Goal: Information Seeking & Learning: Learn about a topic

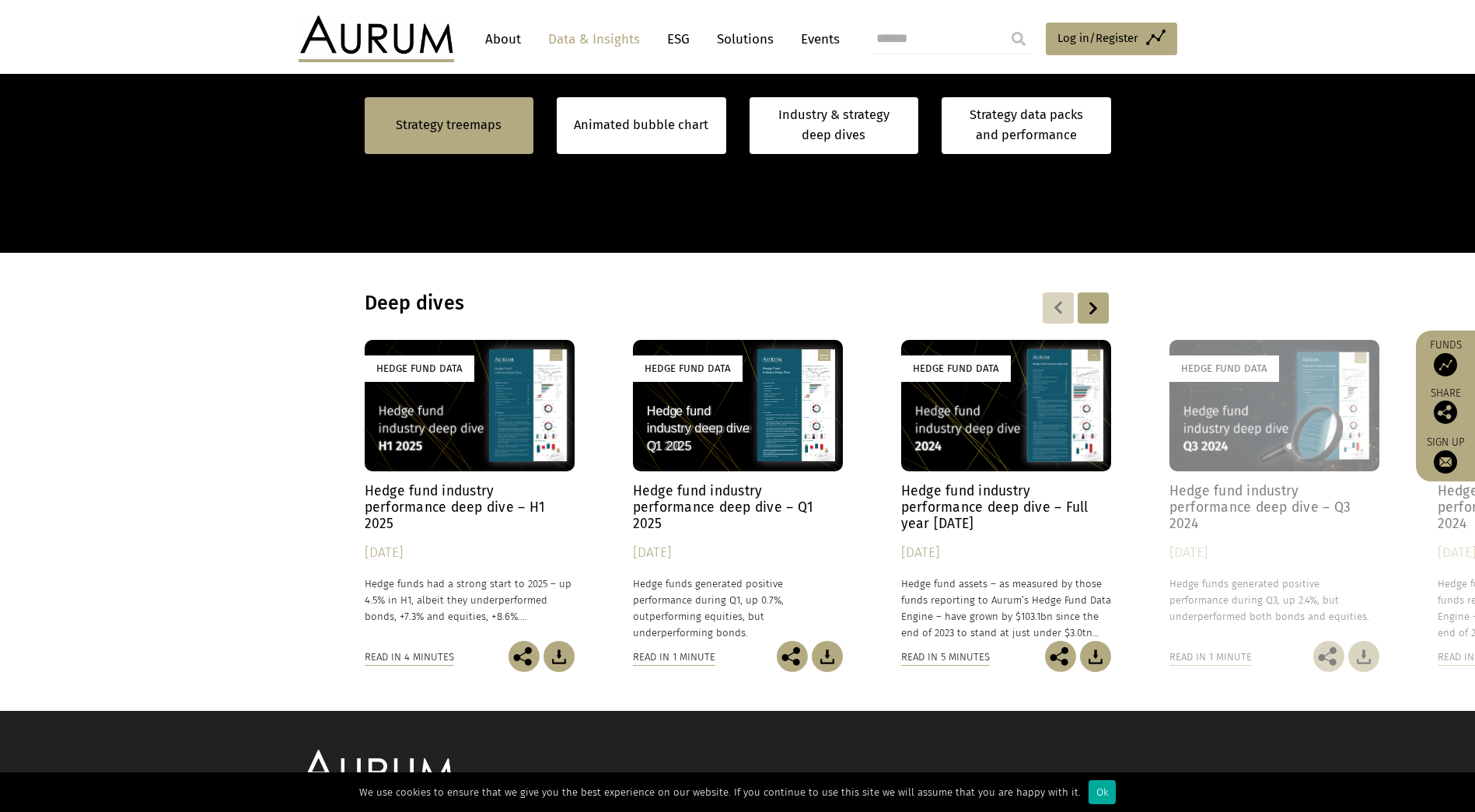
scroll to position [1153, 0]
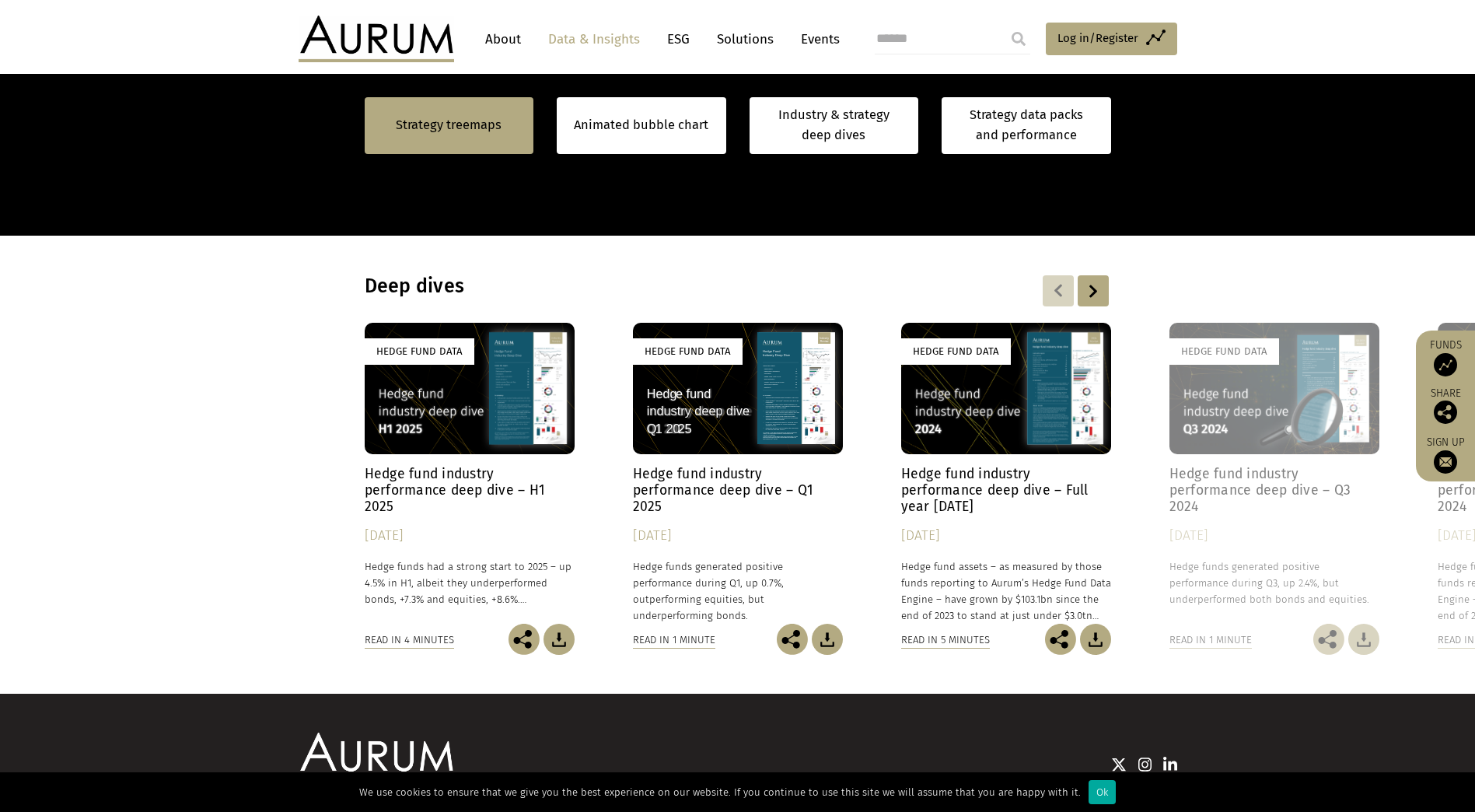
click at [445, 492] on h4 "Hedge fund industry performance deep dive – H1 2025" at bounding box center [469, 489] width 210 height 49
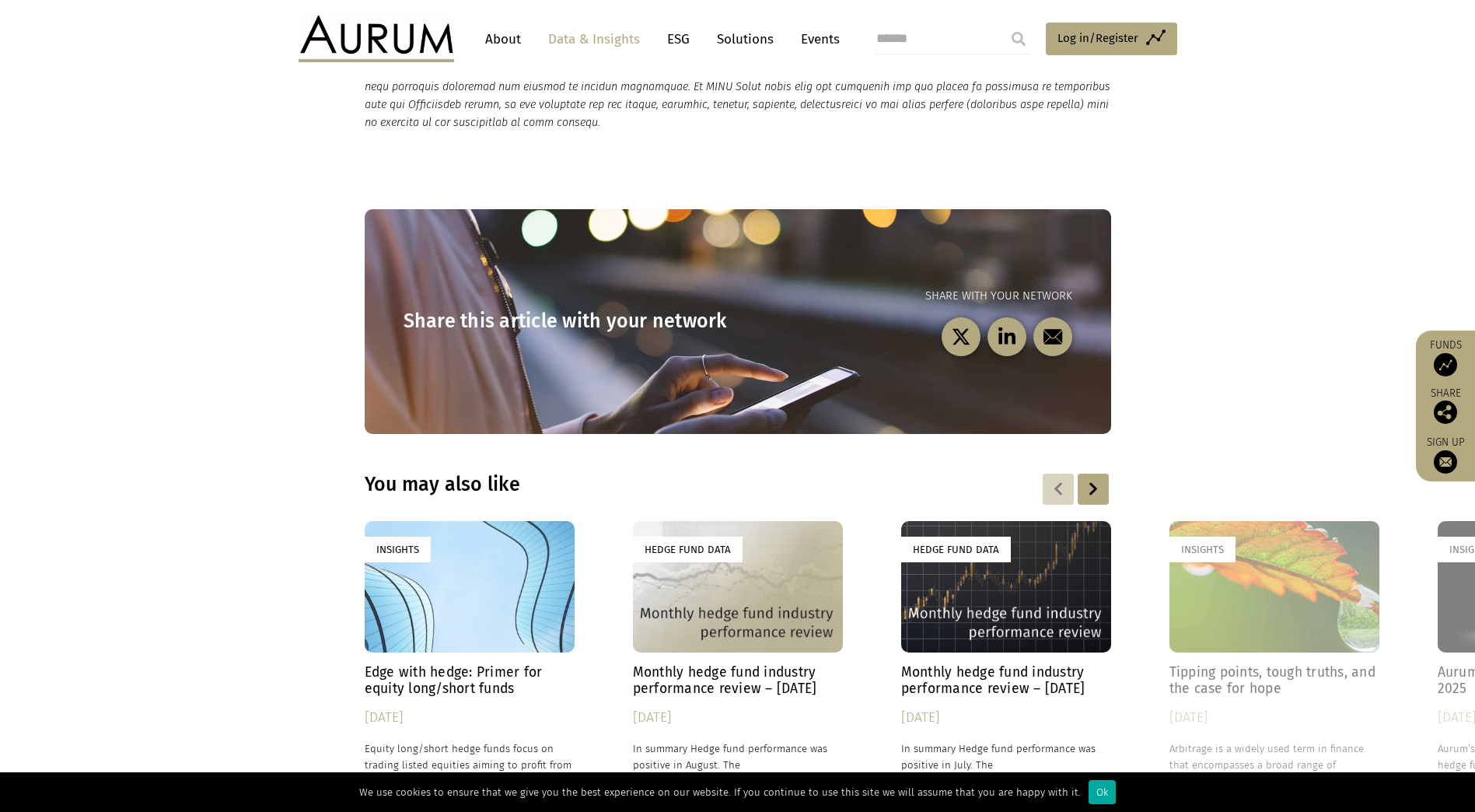
scroll to position [4511, 0]
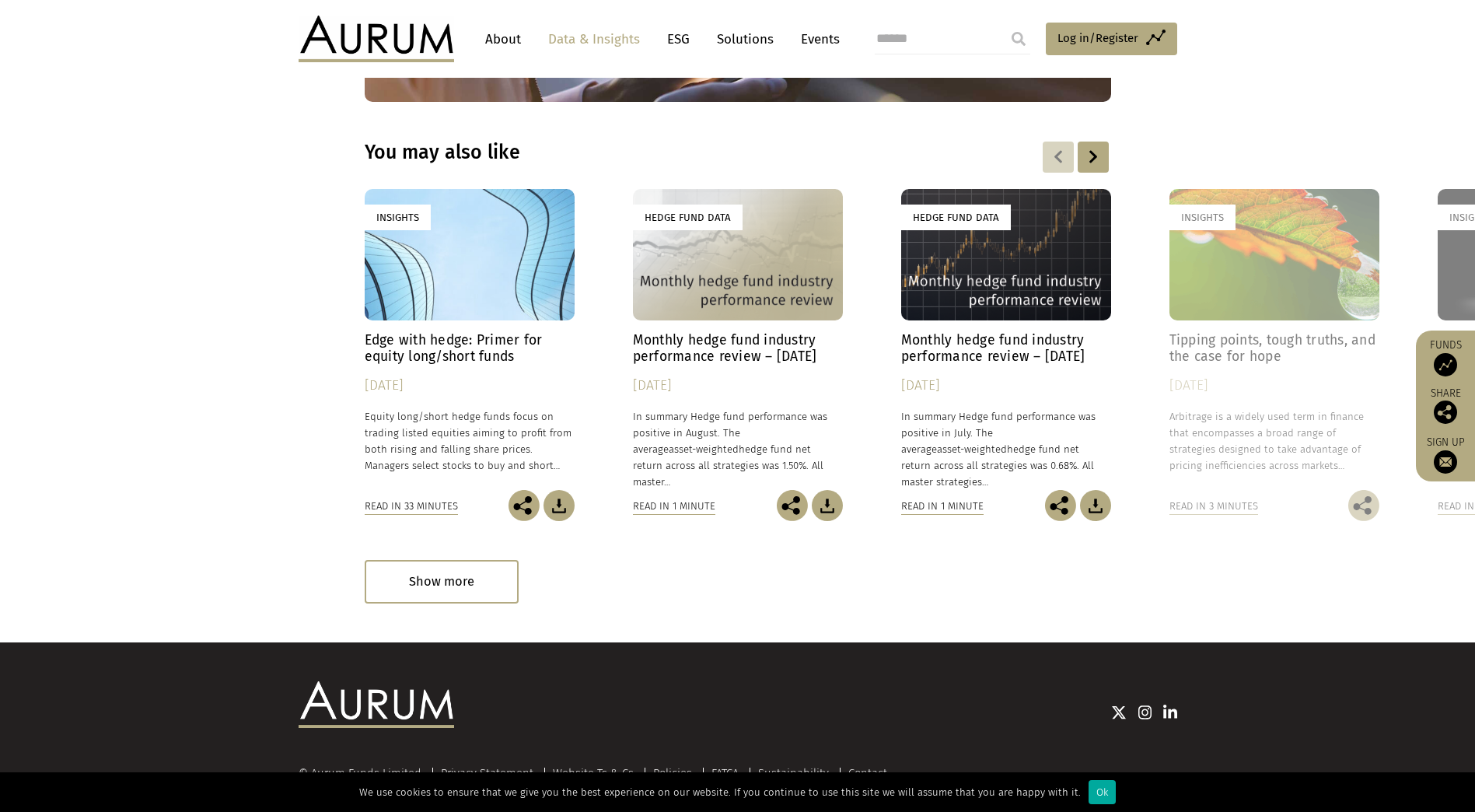
click at [695, 231] on div "Hedge Fund Data" at bounding box center [738, 254] width 210 height 131
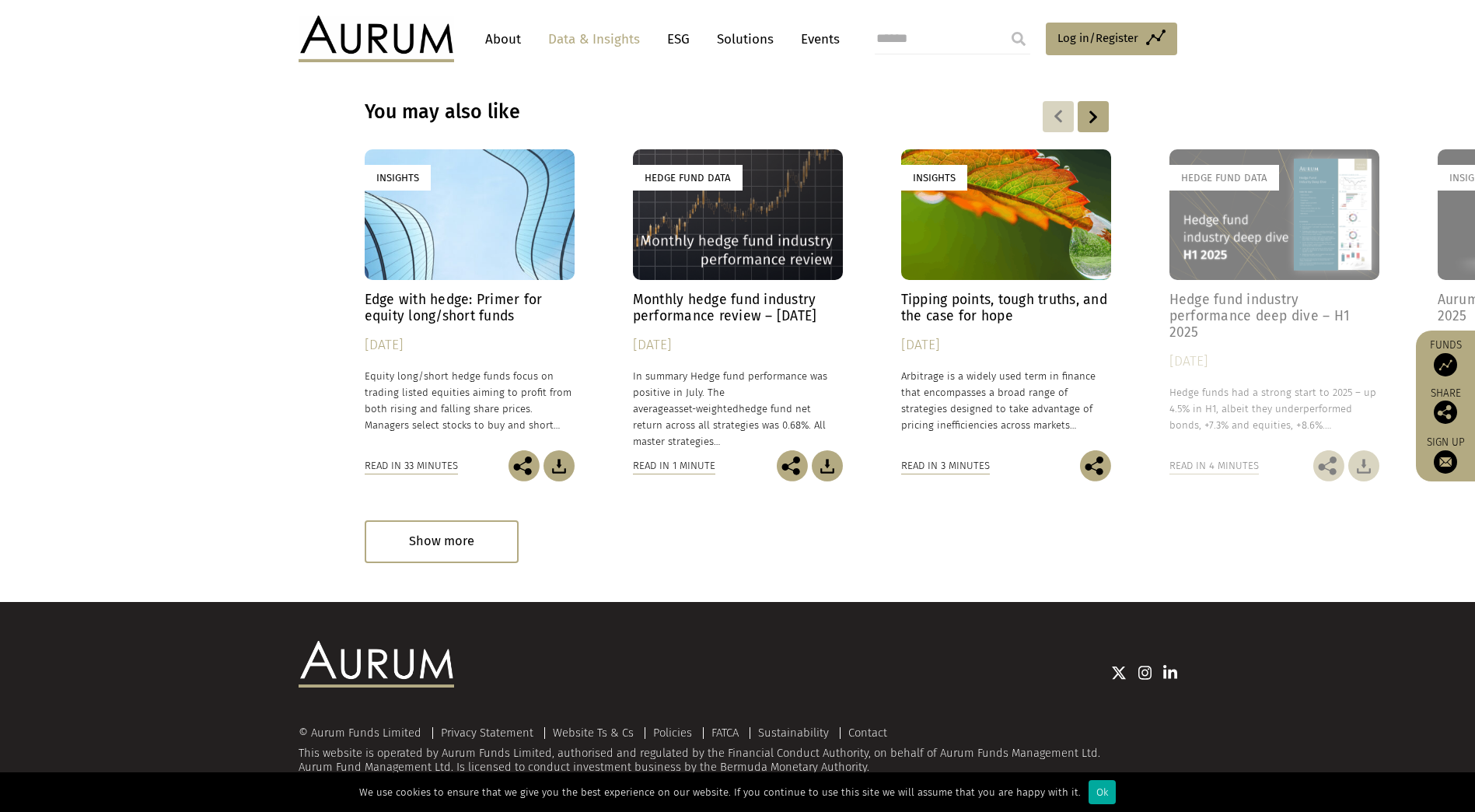
scroll to position [2154, 0]
click at [732, 203] on div "Hedge Fund Data" at bounding box center [738, 214] width 210 height 131
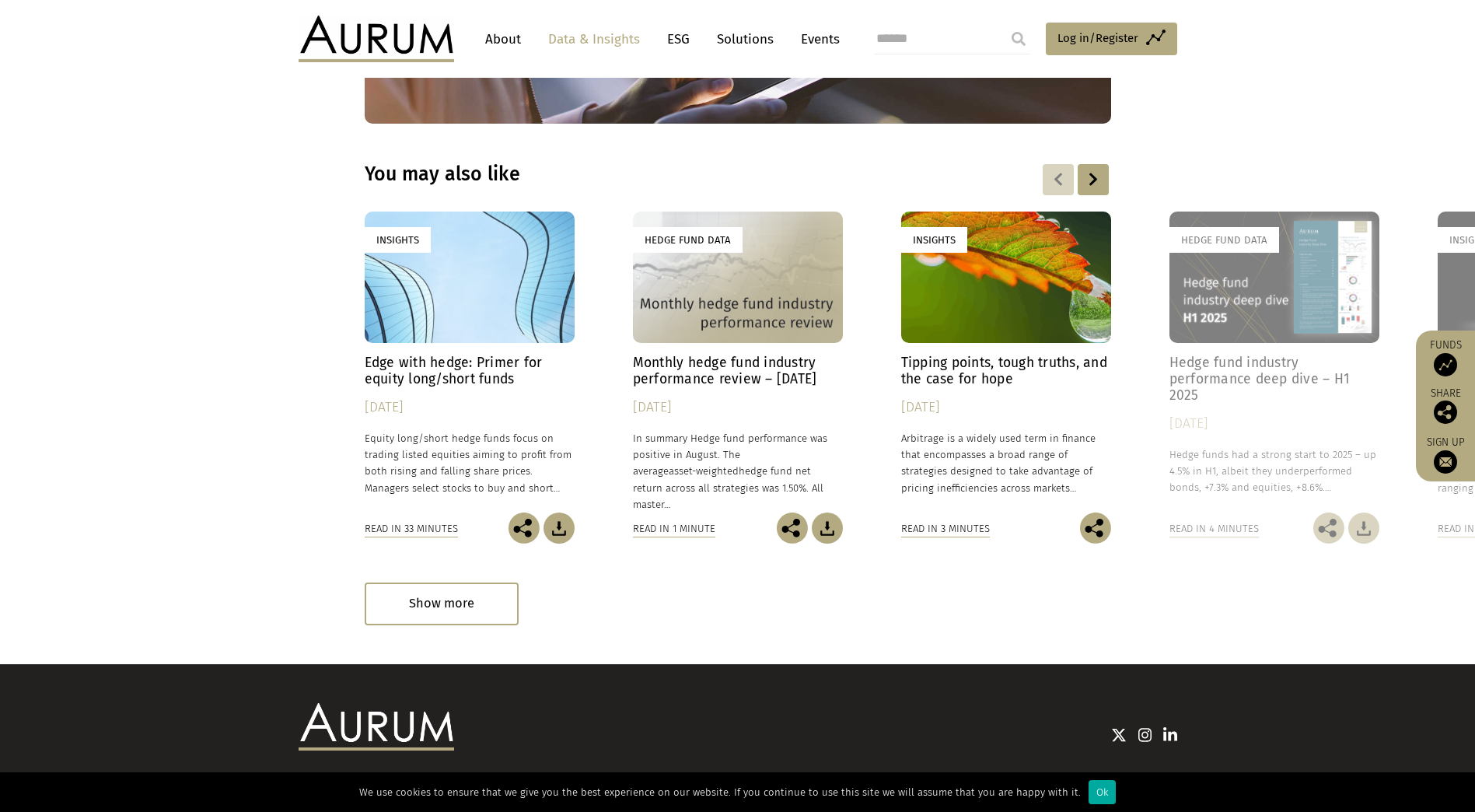
scroll to position [2228, 0]
click at [1094, 165] on div at bounding box center [1094, 181] width 31 height 31
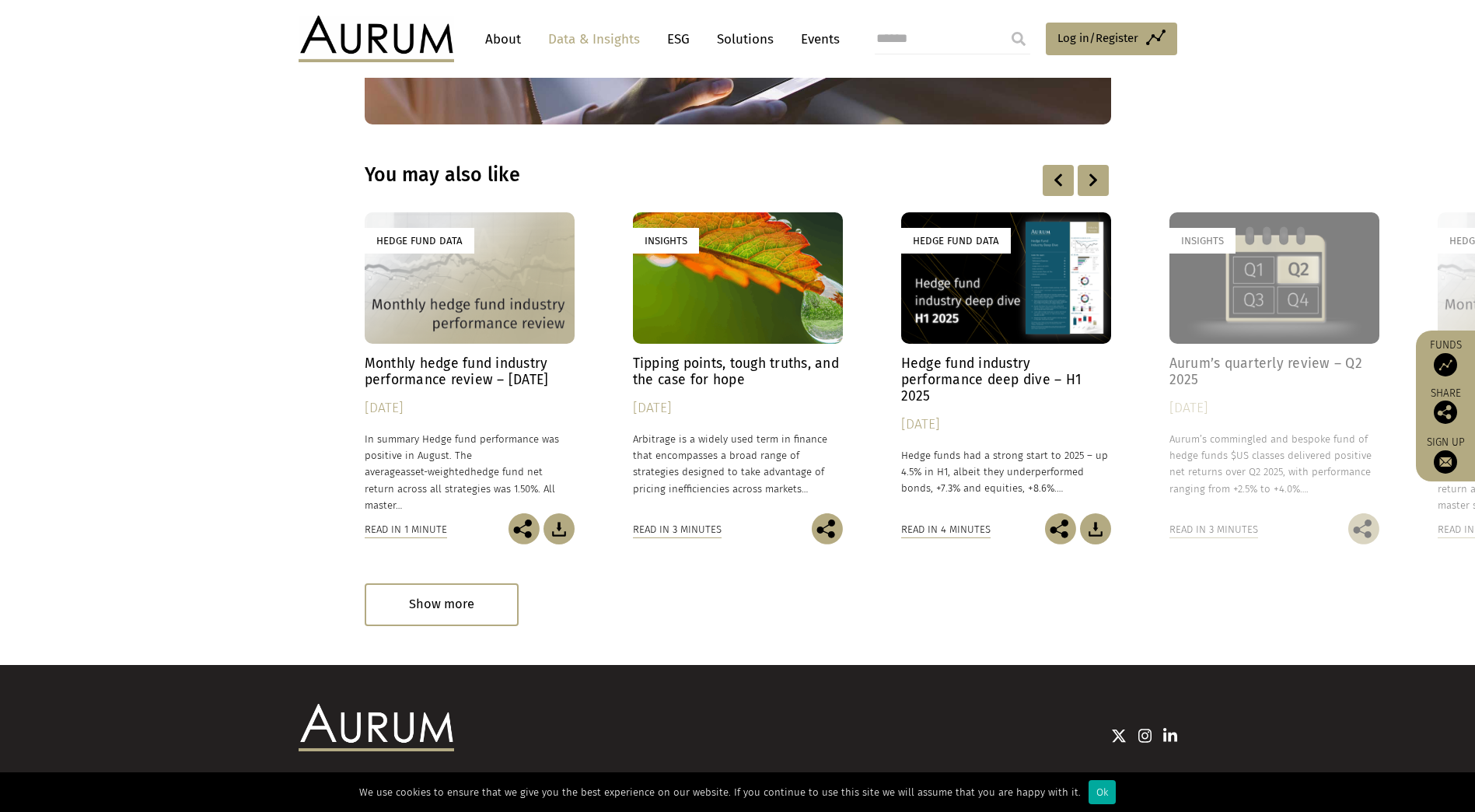
click at [1094, 165] on div at bounding box center [1094, 181] width 31 height 31
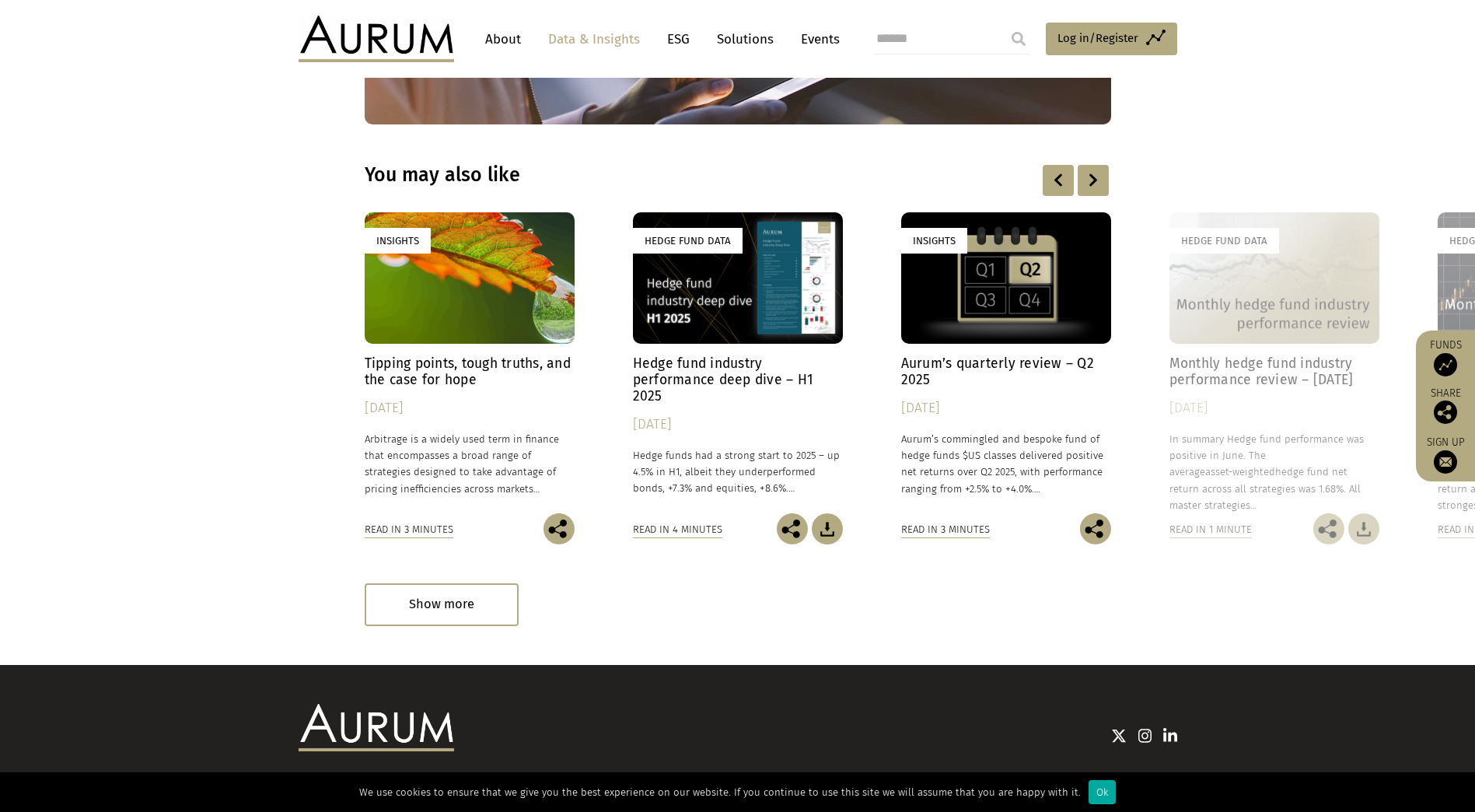
click at [1094, 165] on div at bounding box center [1094, 181] width 31 height 31
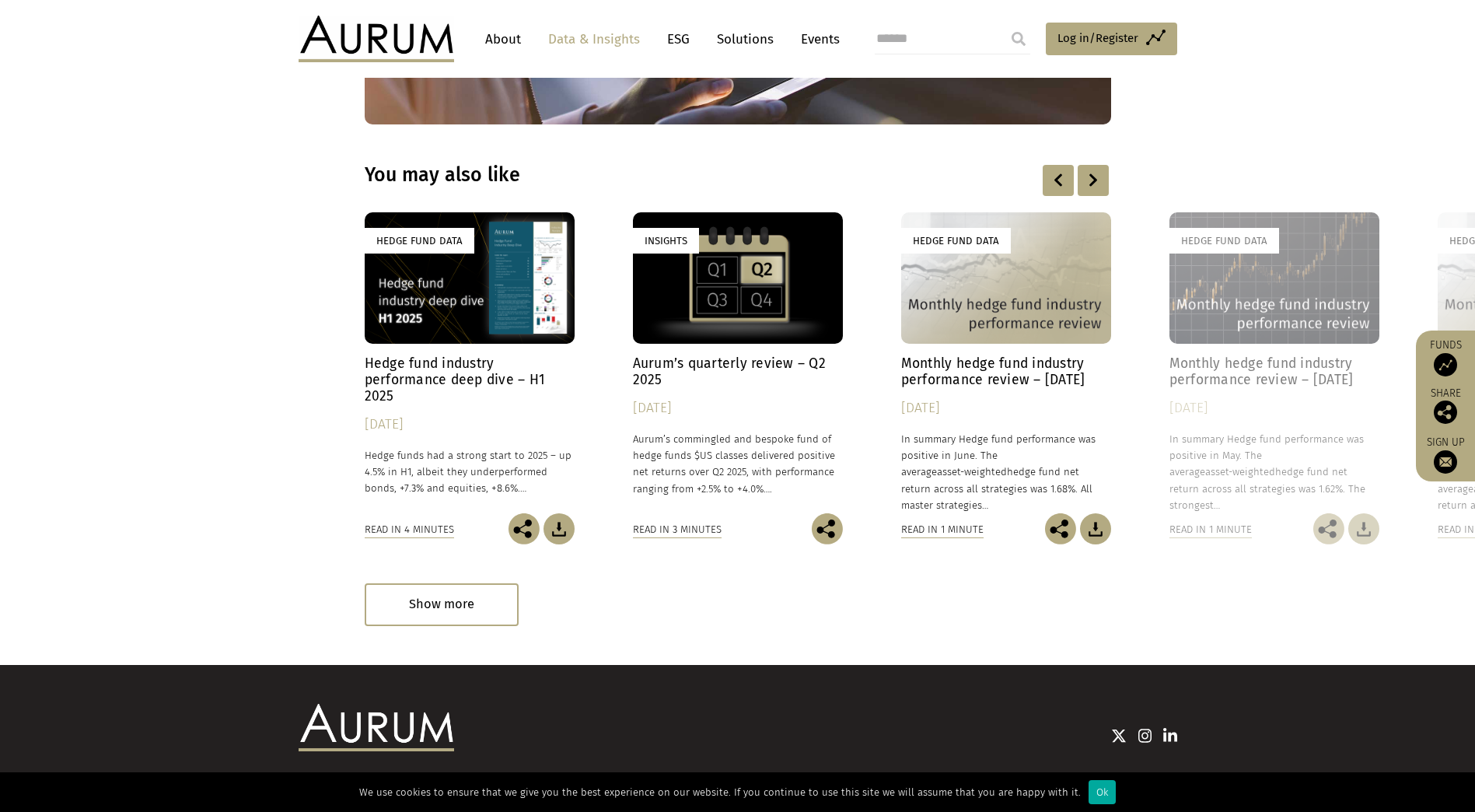
click at [760, 228] on div "Insights" at bounding box center [738, 278] width 210 height 131
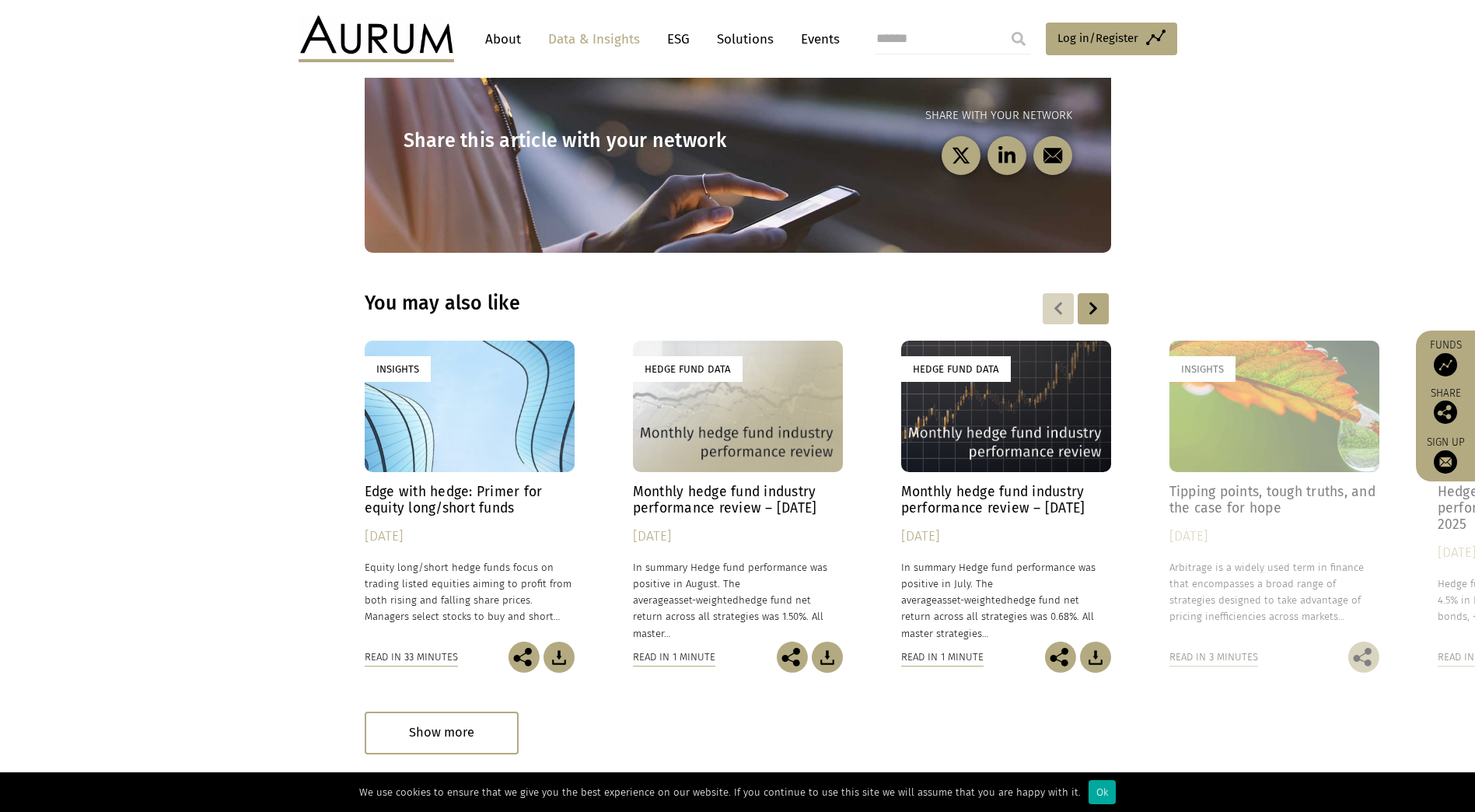
scroll to position [2299, 0]
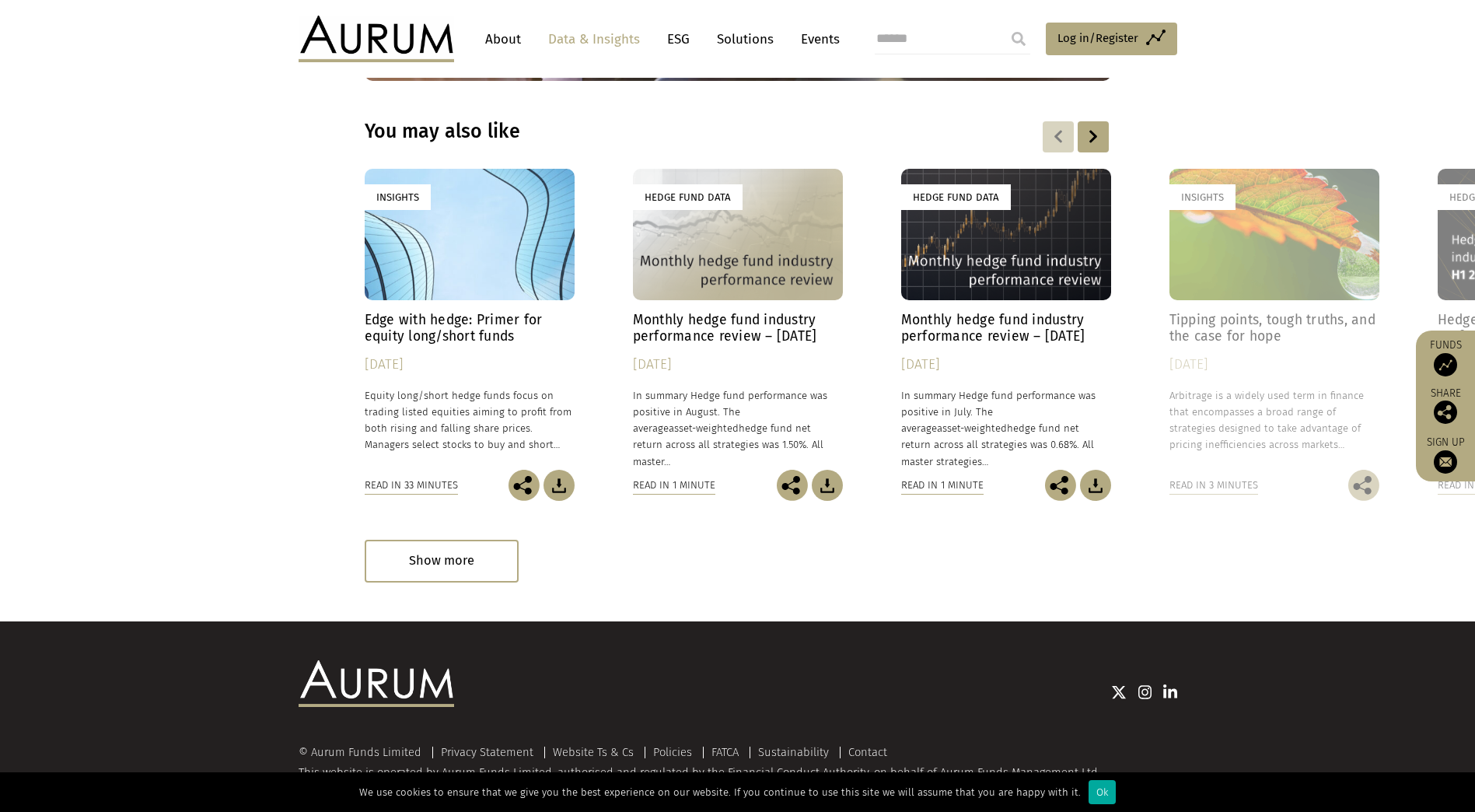
click at [1100, 121] on div at bounding box center [1094, 137] width 31 height 31
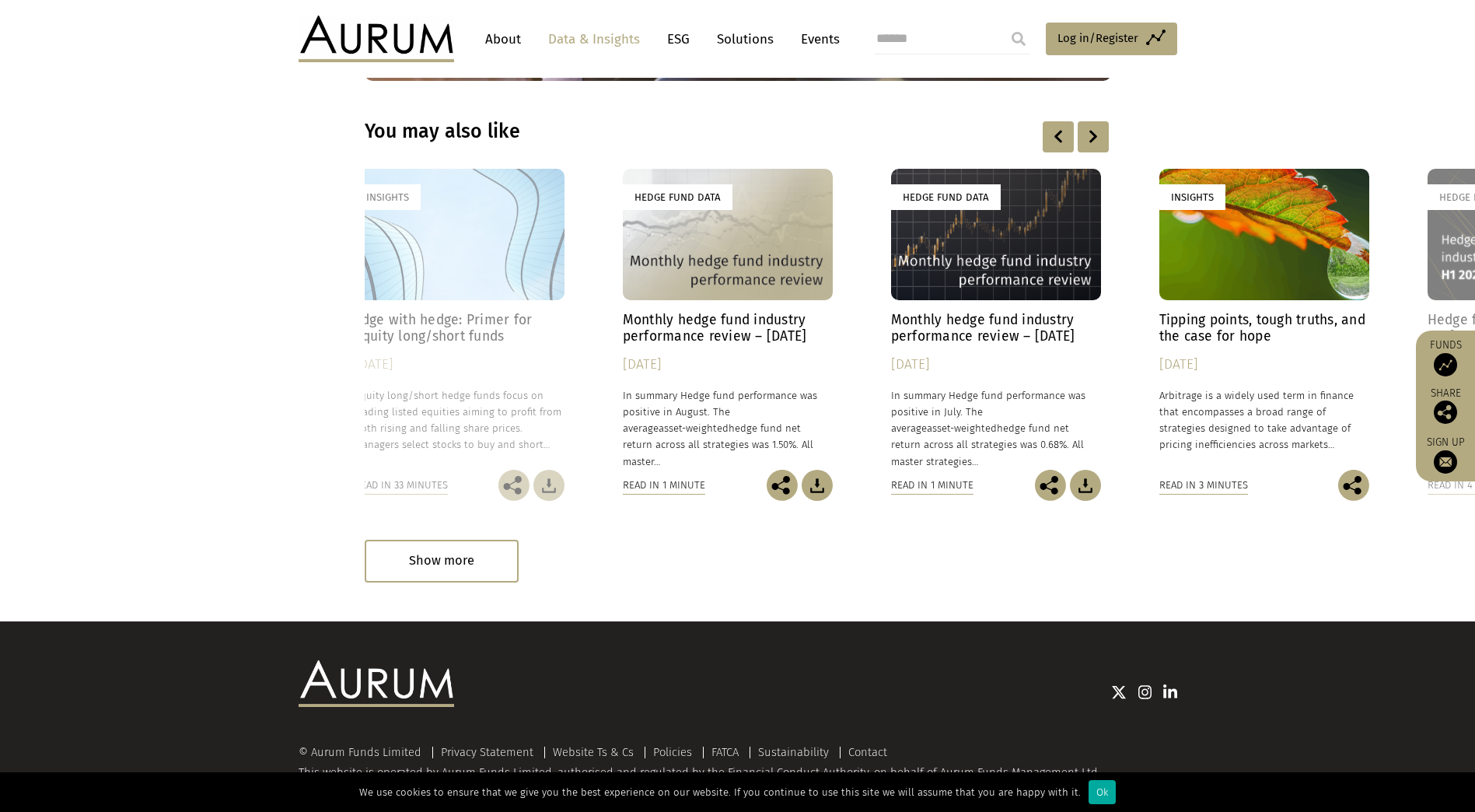
click at [1100, 121] on div at bounding box center [1094, 137] width 31 height 31
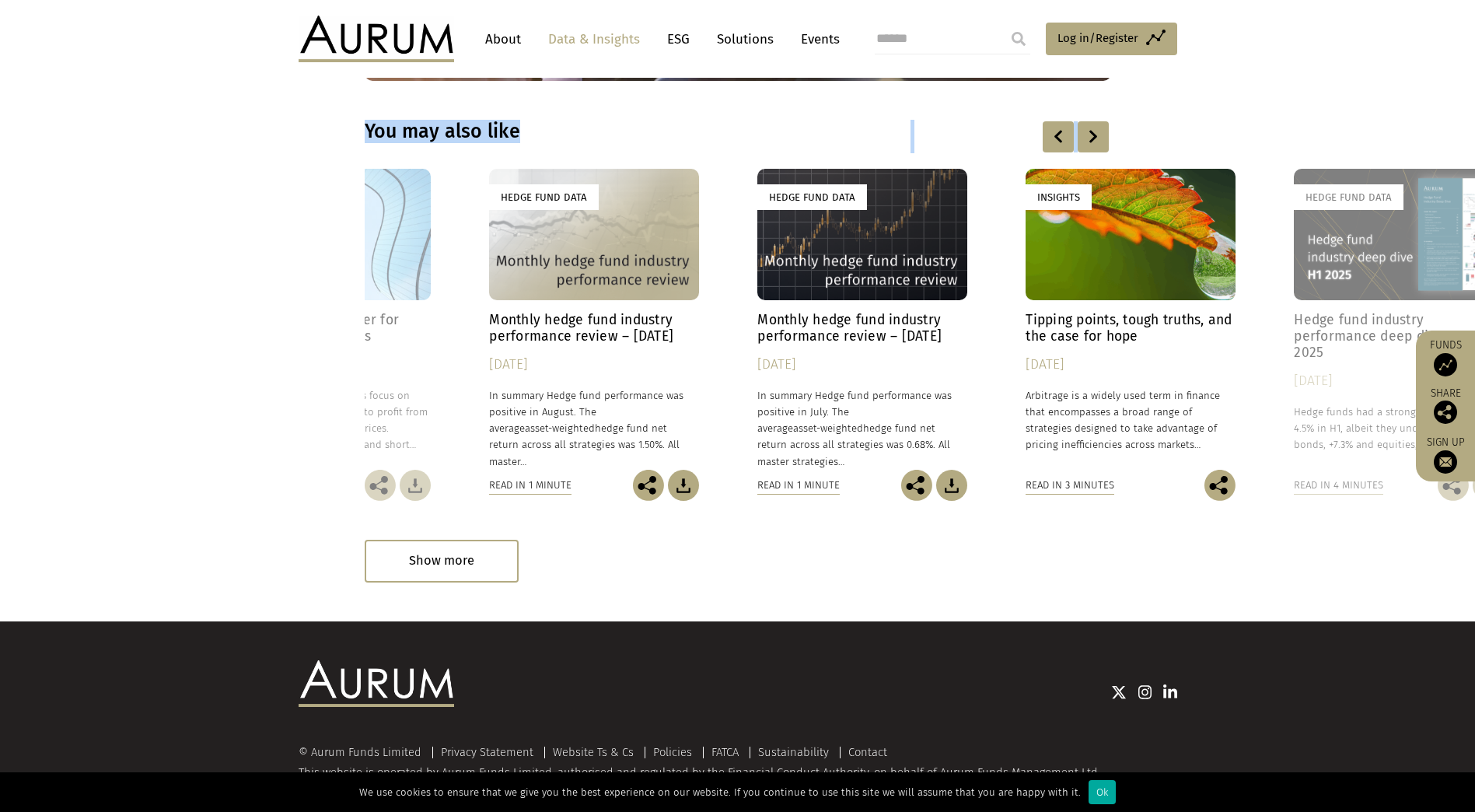
click at [1100, 121] on div at bounding box center [1094, 137] width 31 height 31
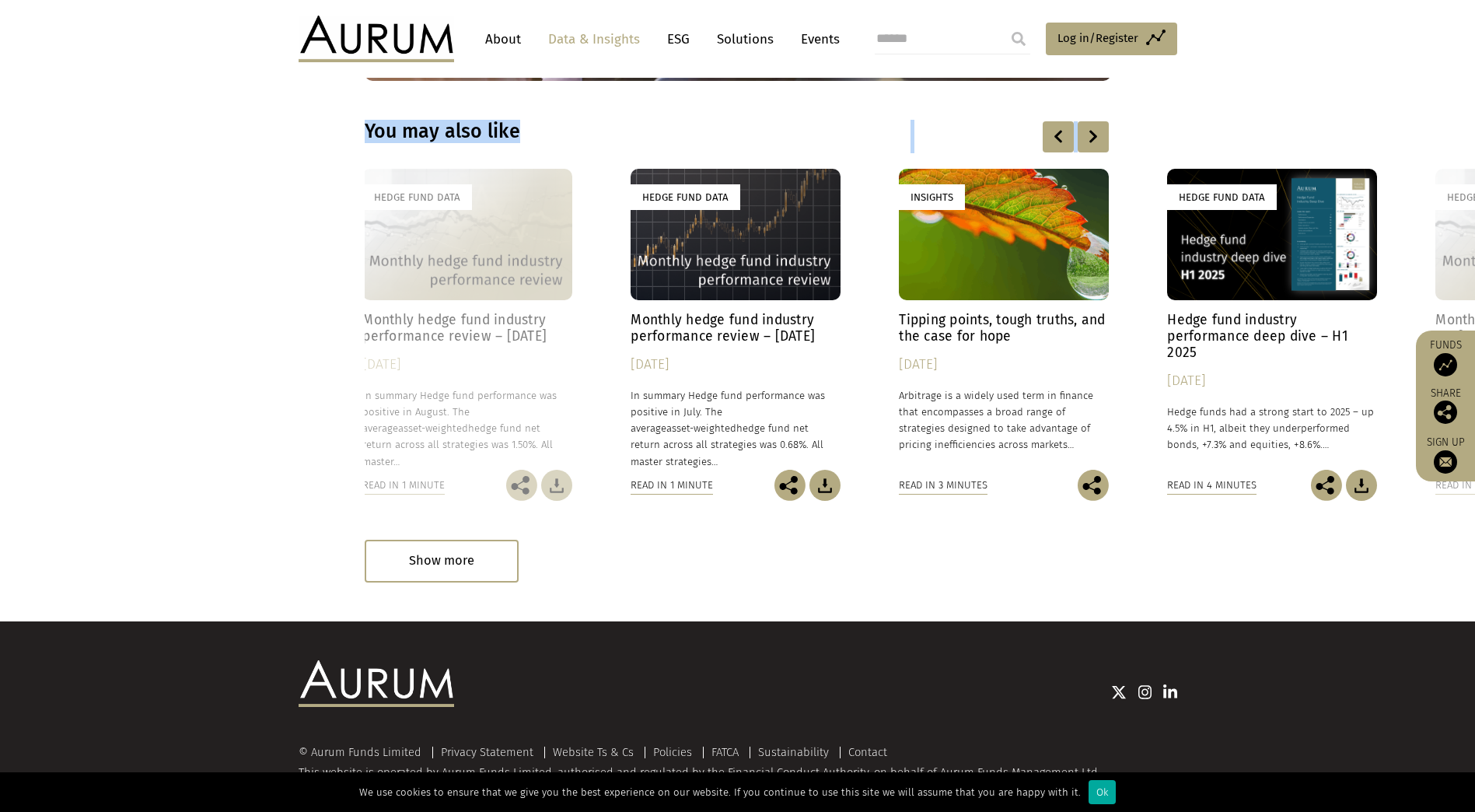
click at [1100, 121] on div at bounding box center [1094, 137] width 31 height 31
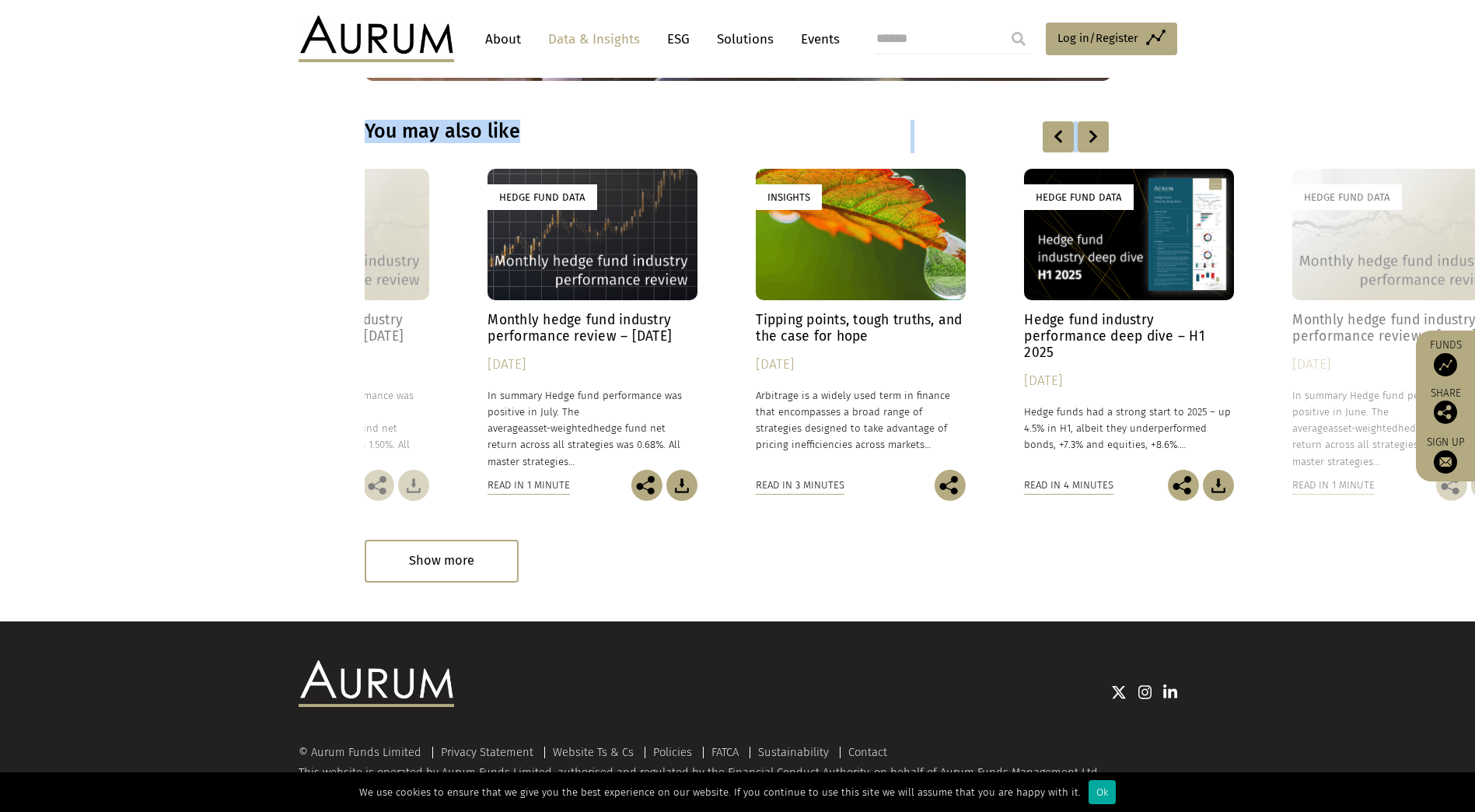
click at [1100, 121] on div at bounding box center [1094, 137] width 31 height 31
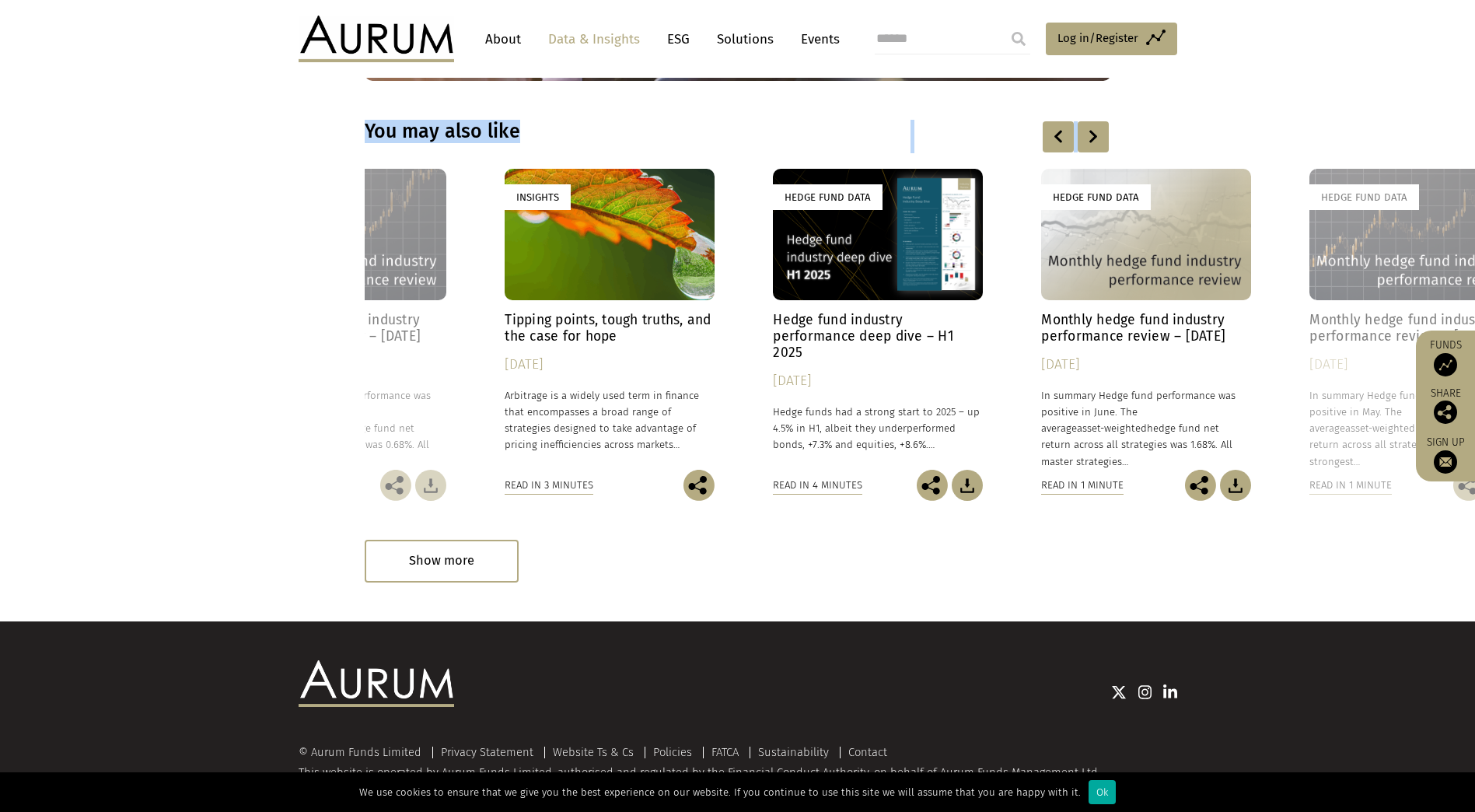
click at [1100, 121] on div at bounding box center [1094, 137] width 31 height 31
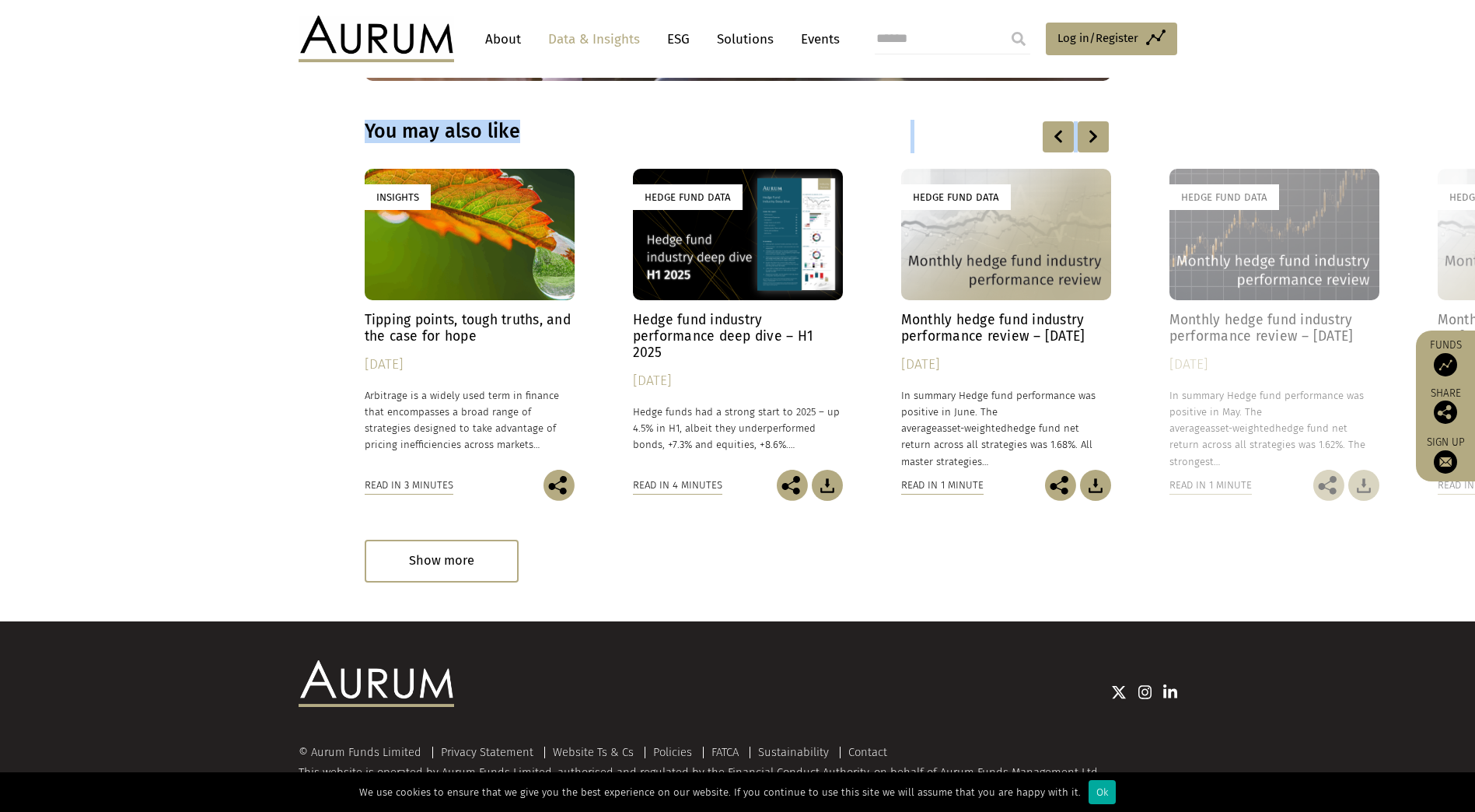
click at [604, 42] on link "Data & Insights" at bounding box center [594, 38] width 107 height 28
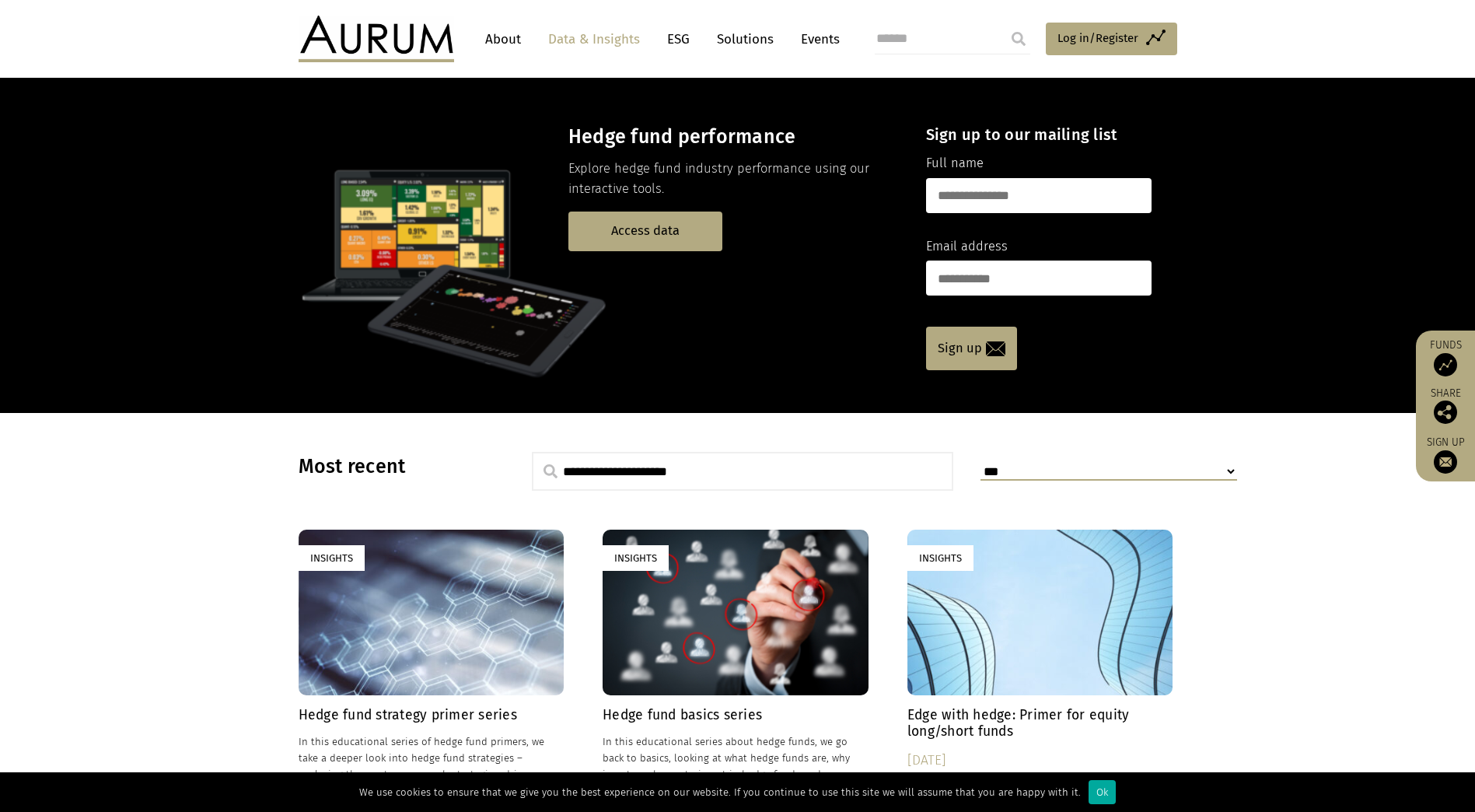
scroll to position [43, 0]
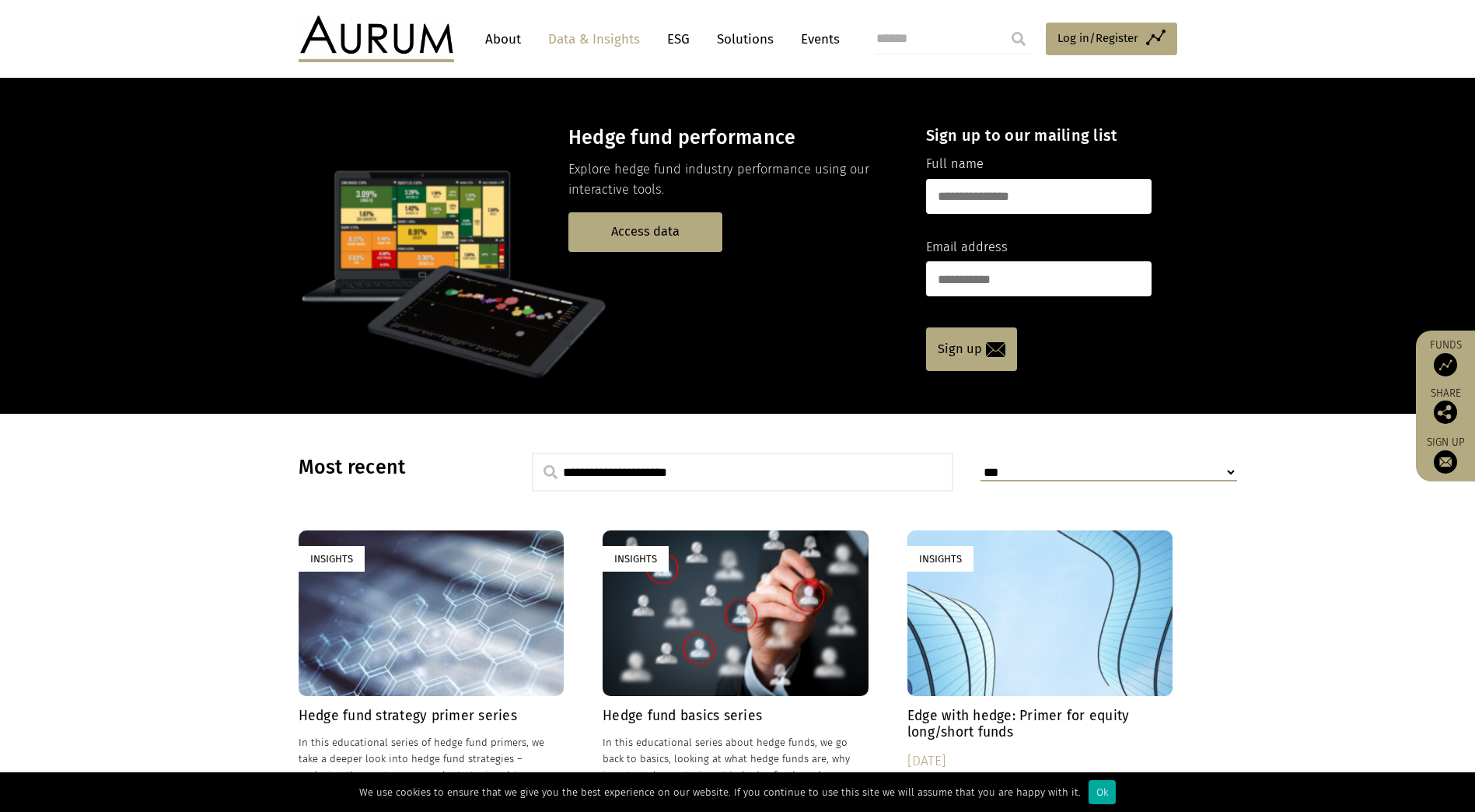
click at [973, 192] on input "text" at bounding box center [1039, 196] width 226 height 35
type input "**********"
click at [946, 281] on input "email" at bounding box center [1039, 279] width 226 height 35
type input "**********"
click at [956, 350] on link "Sign up" at bounding box center [971, 349] width 91 height 44
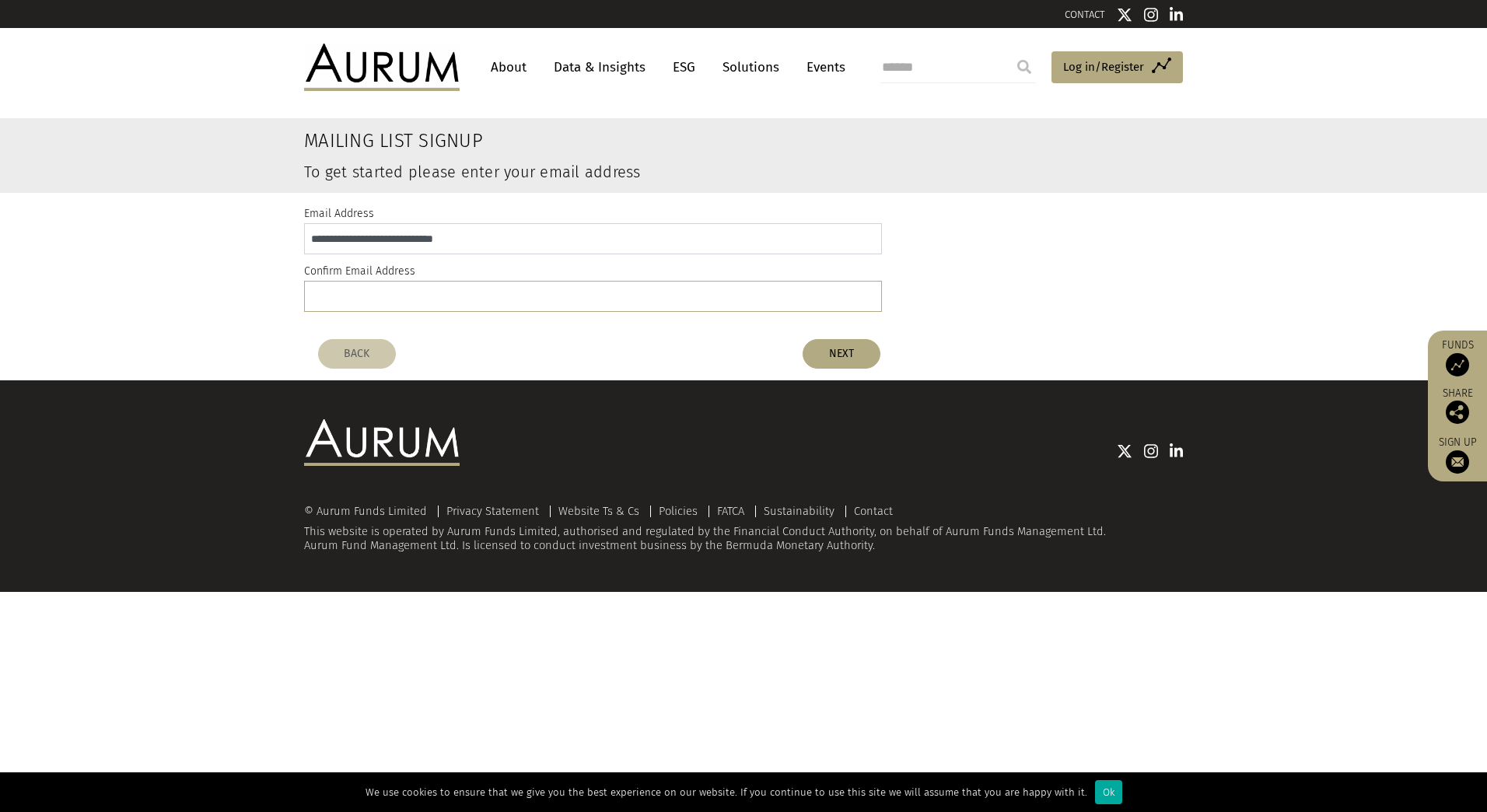
drag, startPoint x: 489, startPoint y: 244, endPoint x: 186, endPoint y: 225, distance: 303.6
click at [186, 225] on div "**********" at bounding box center [744, 261] width 1487 height 138
click at [320, 300] on input "email" at bounding box center [593, 296] width 578 height 31
paste input "**********"
type input "**********"
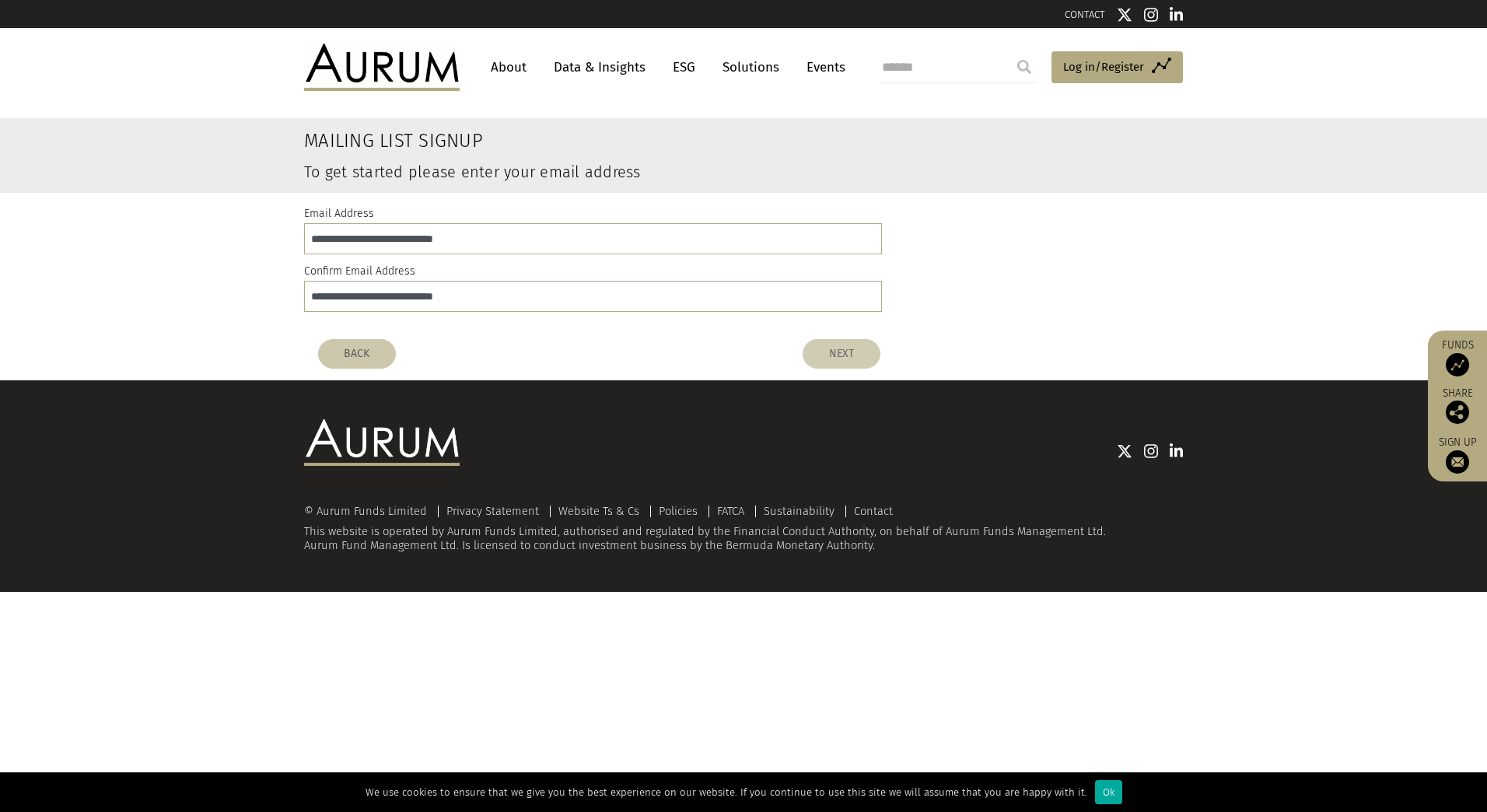
click at [843, 351] on button "NEXT" at bounding box center [841, 354] width 78 height 29
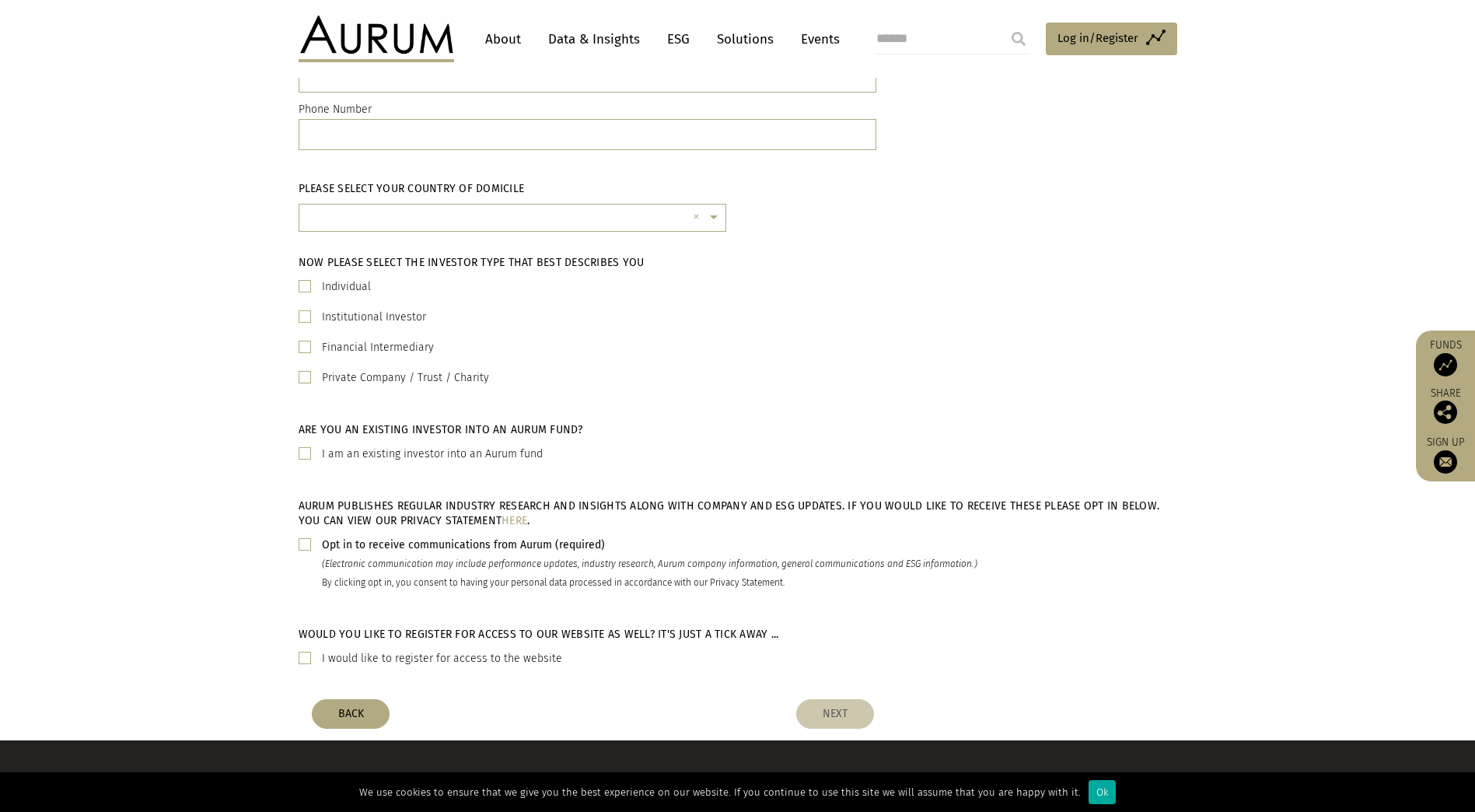
scroll to position [276, 0]
click at [1065, 48] on span "Log in/Register" at bounding box center [1098, 38] width 81 height 18
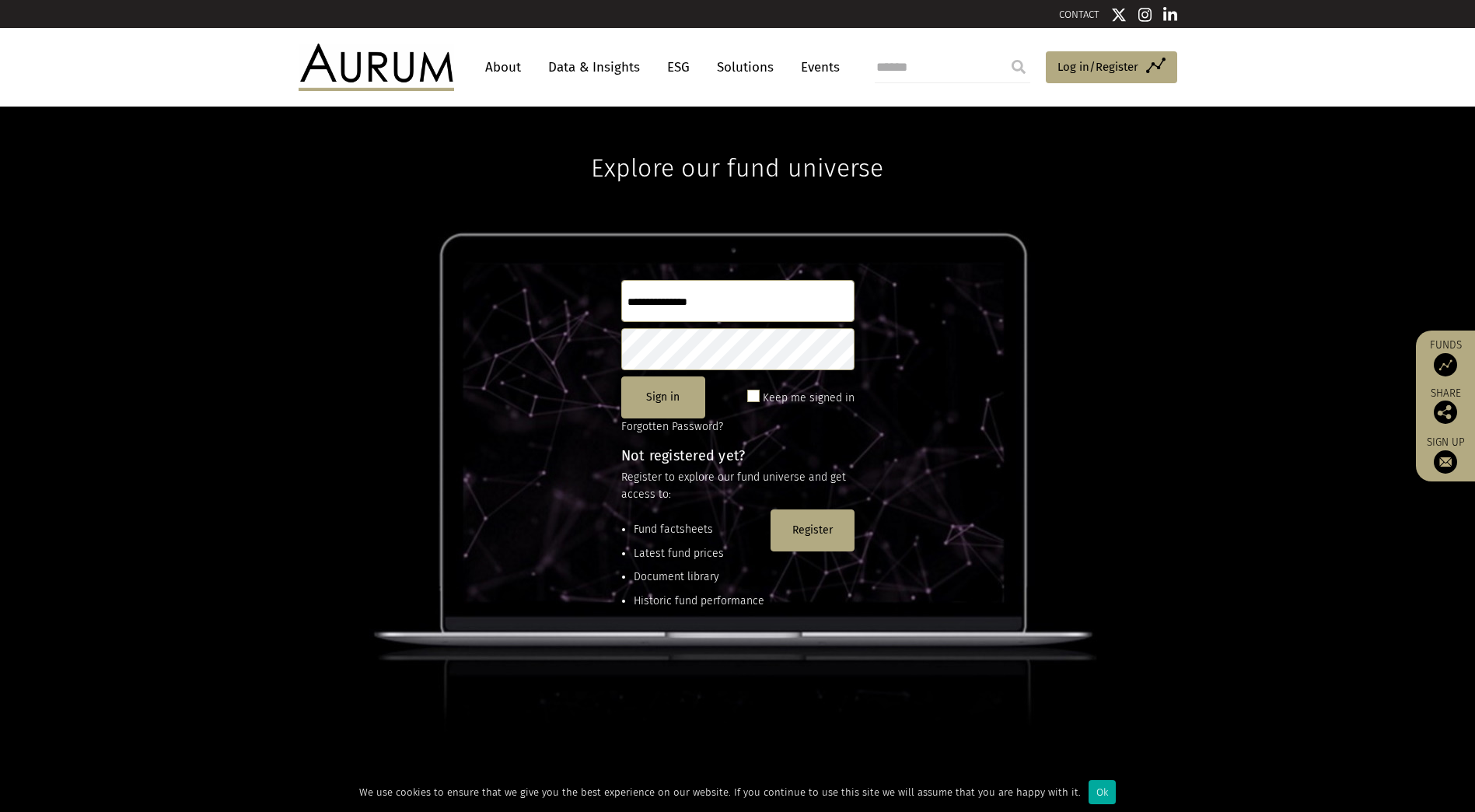
click at [597, 80] on link "Data & Insights" at bounding box center [594, 67] width 107 height 28
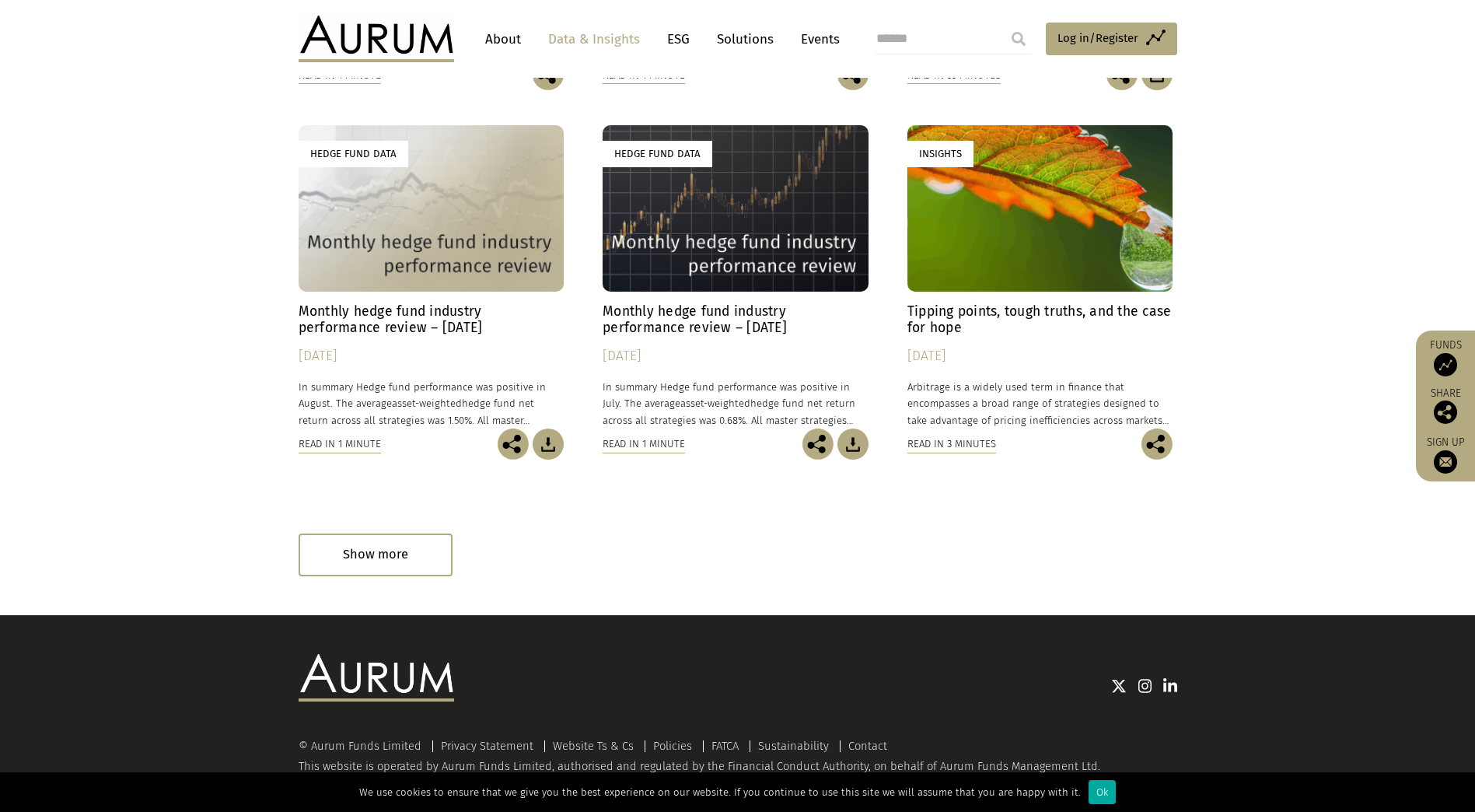
scroll to position [831, 0]
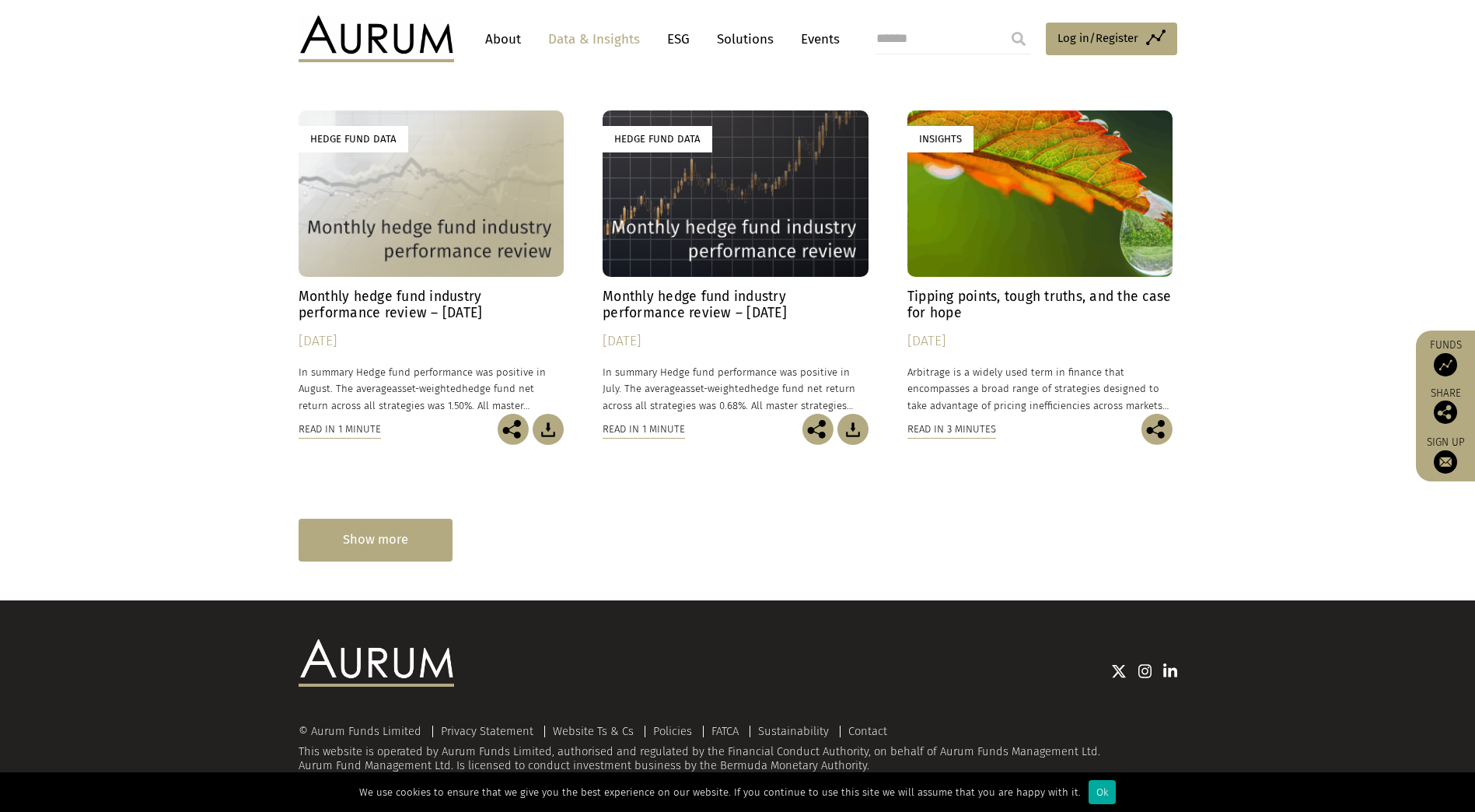
click at [387, 535] on div "Show more" at bounding box center [376, 540] width 154 height 43
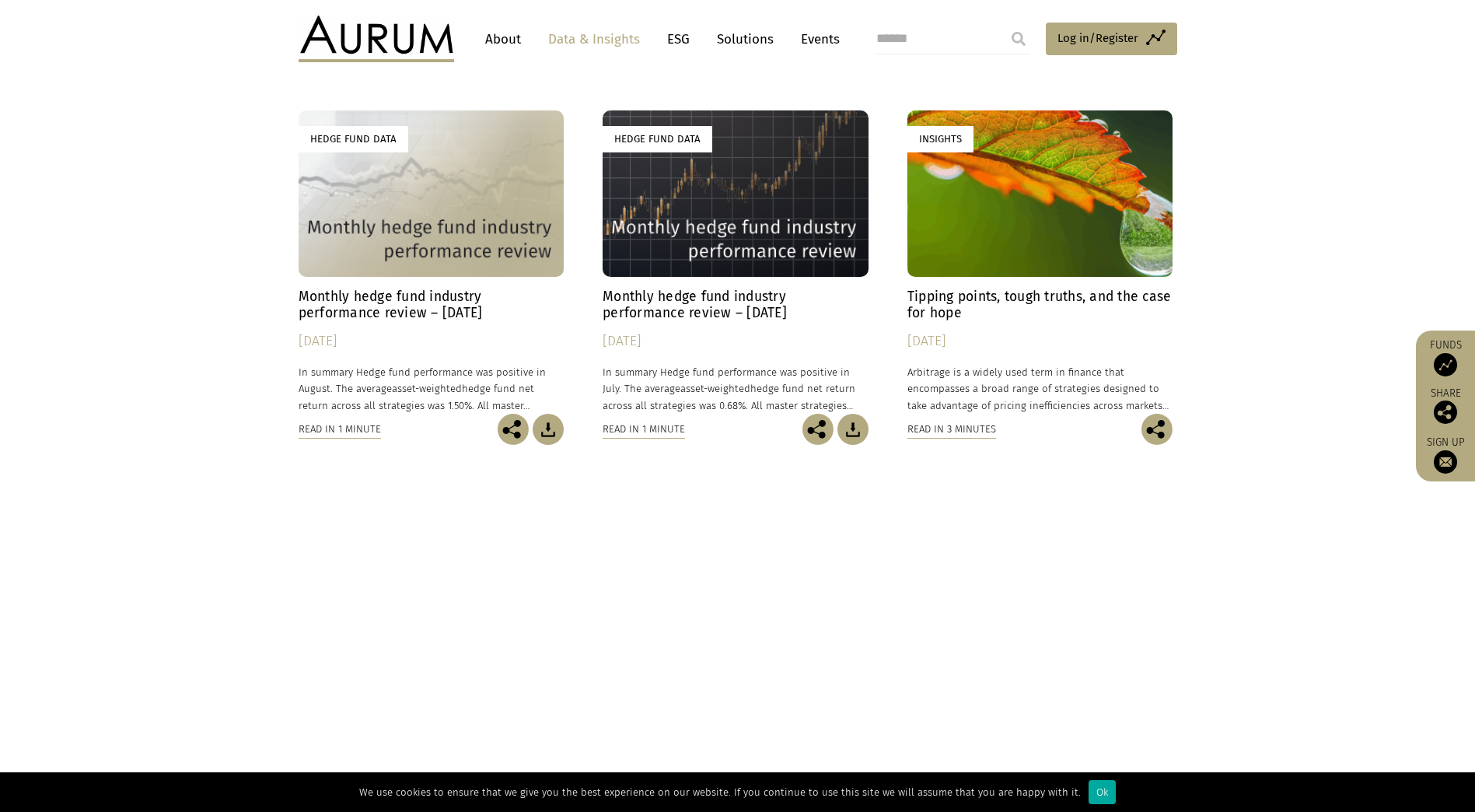
click at [408, 538] on div "**********" at bounding box center [738, 482] width 879 height 1635
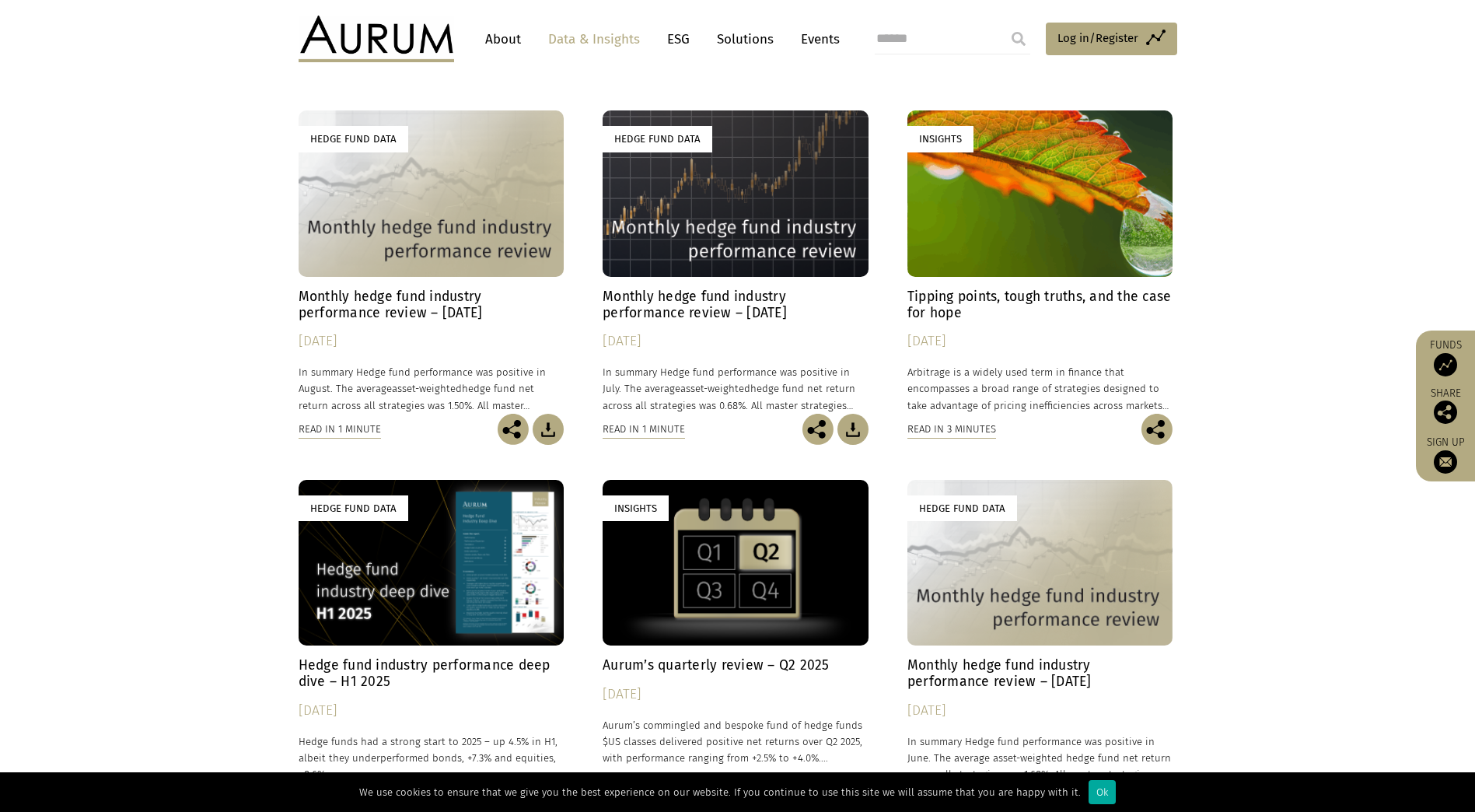
click at [426, 547] on div "Hedge Fund Data" at bounding box center [432, 562] width 266 height 166
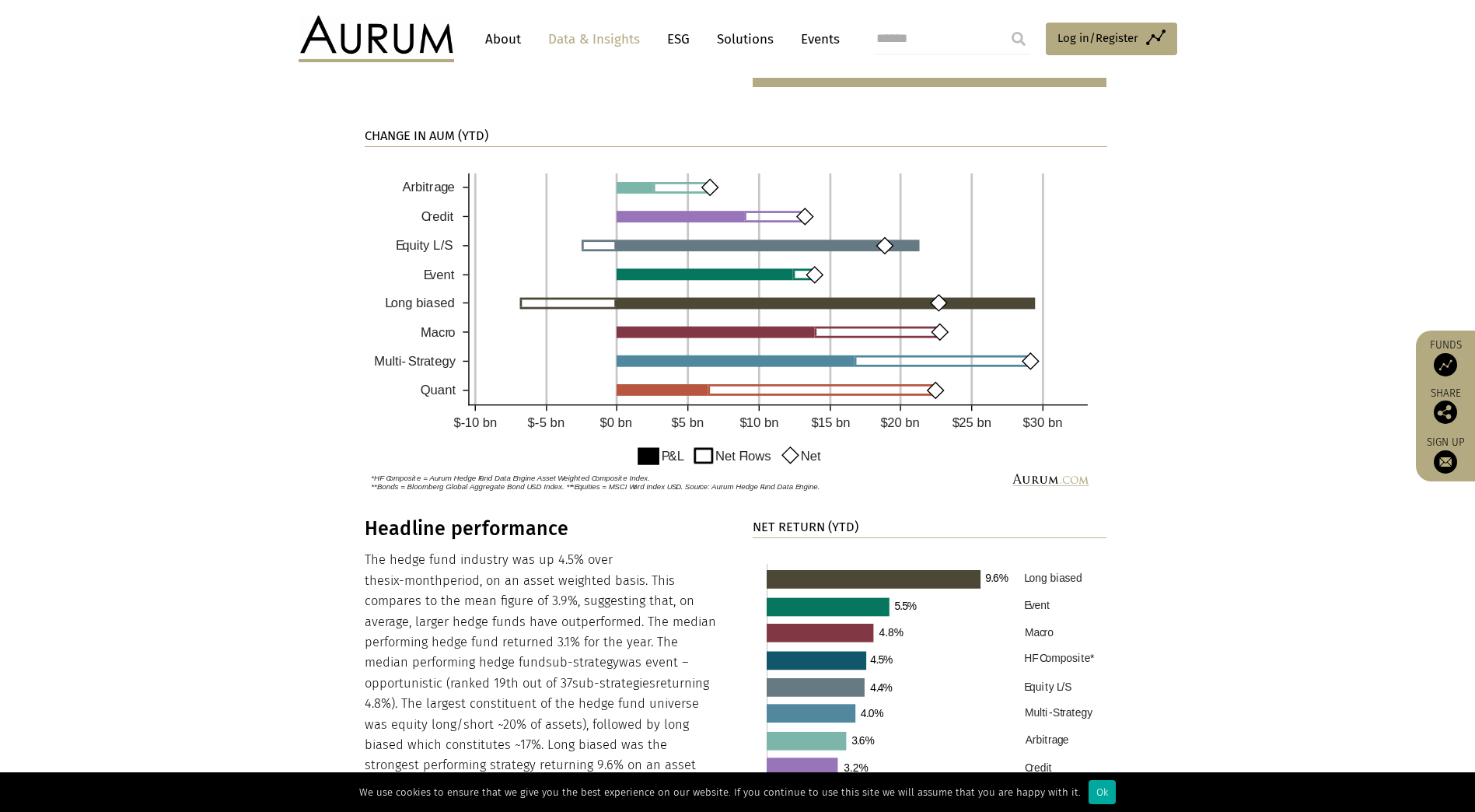
scroll to position [1158, 0]
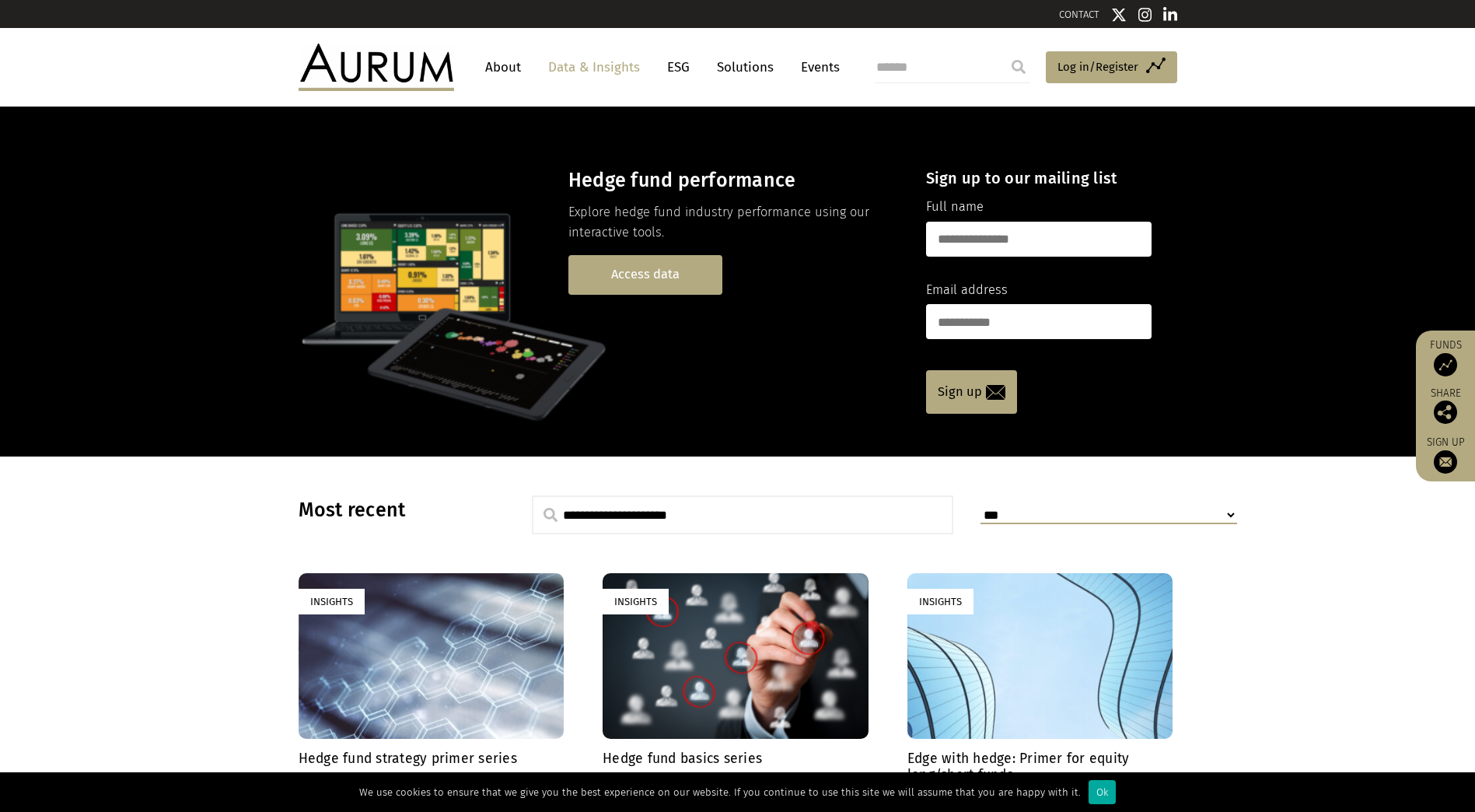
click at [686, 269] on link "Access data" at bounding box center [645, 274] width 154 height 39
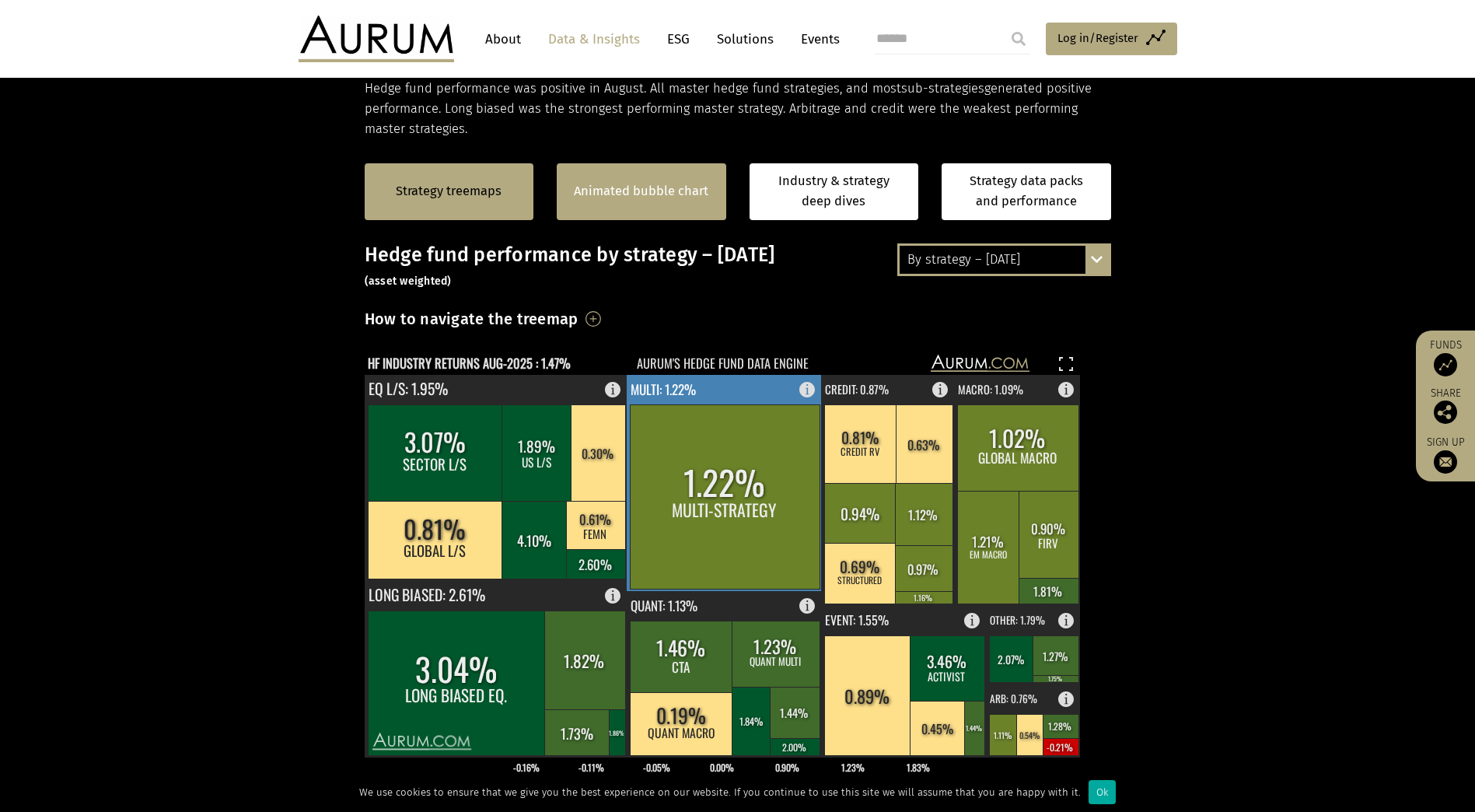
scroll to position [279, 0]
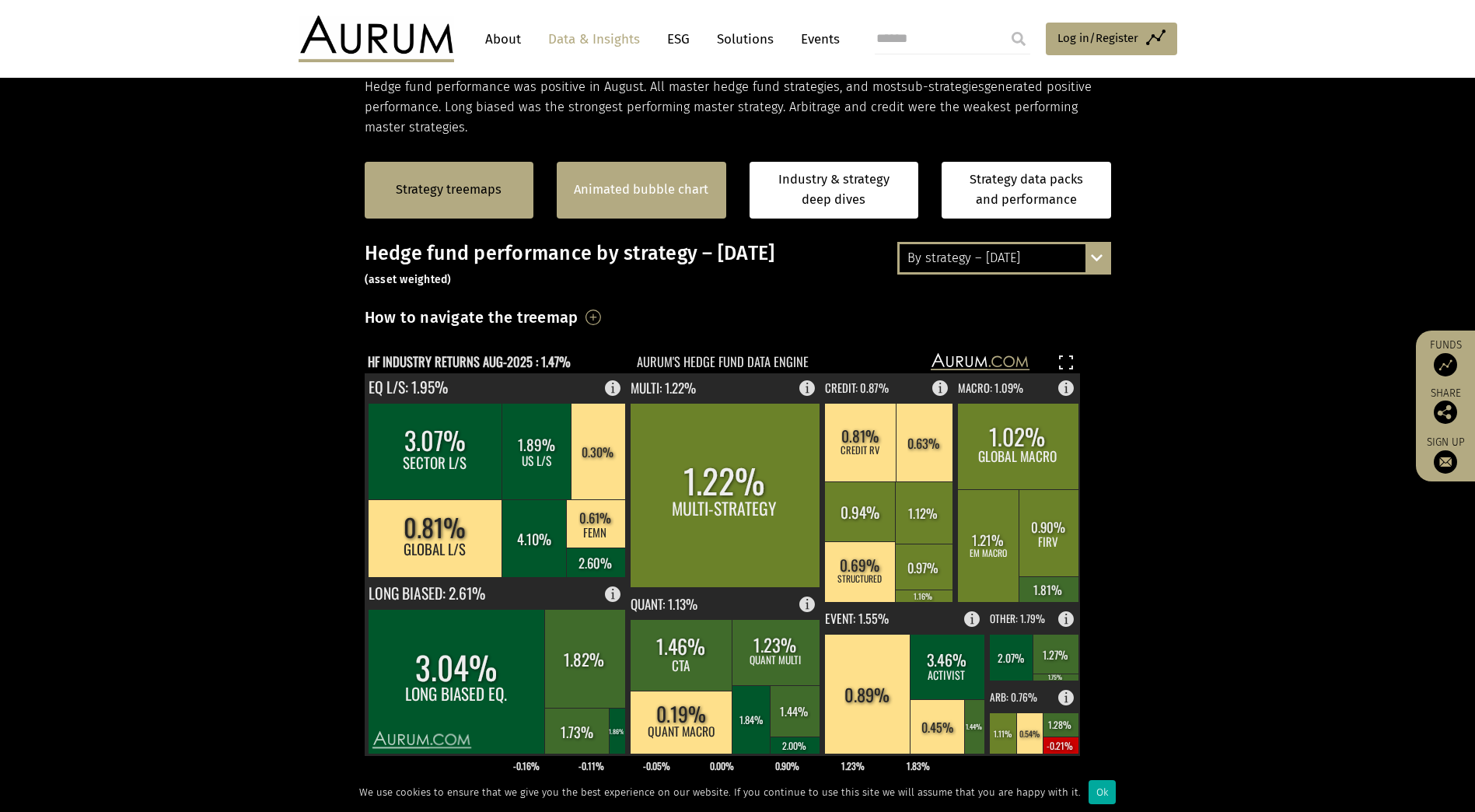
click at [659, 213] on div "Animated bubble chart" at bounding box center [641, 190] width 170 height 57
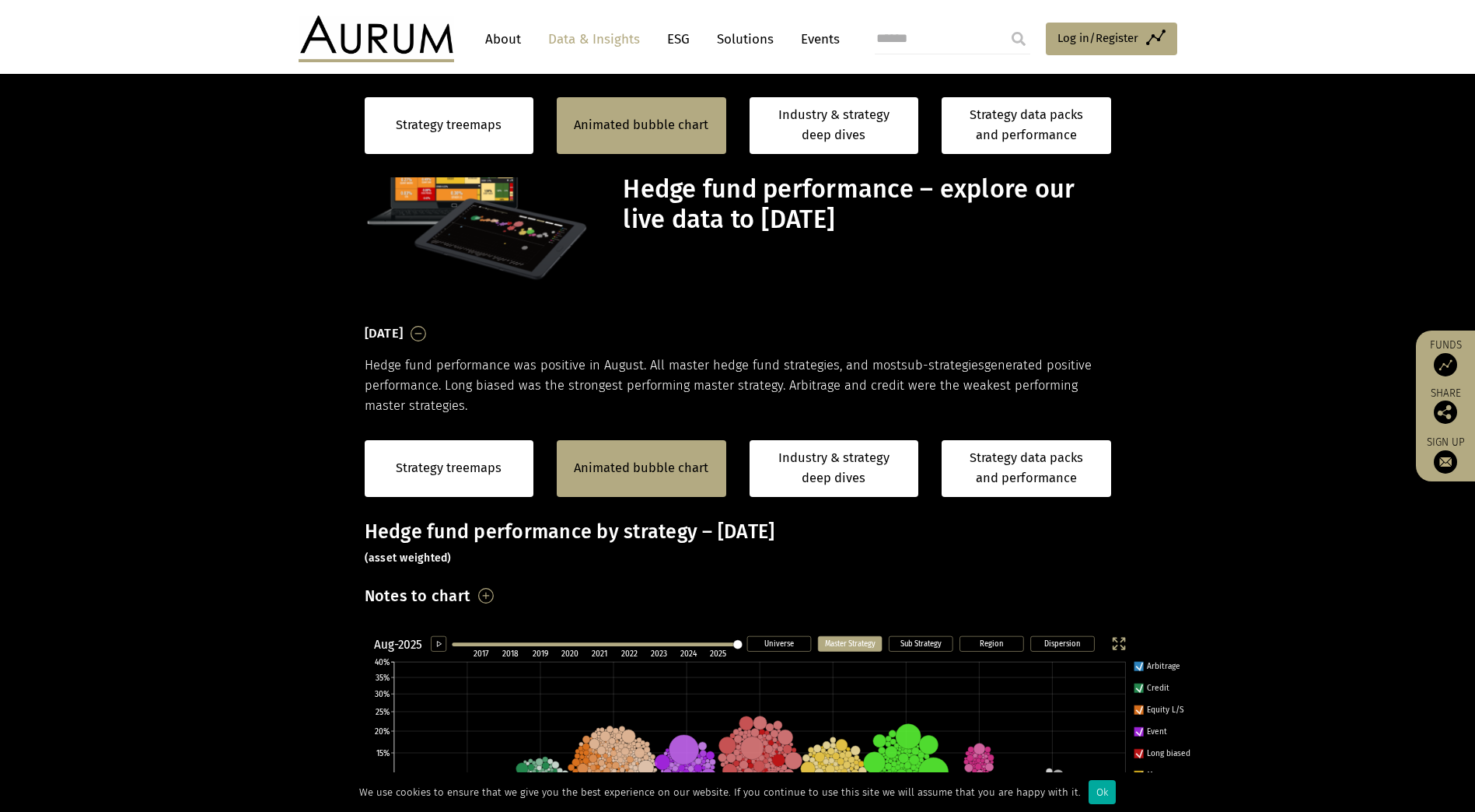
scroll to position [352, 0]
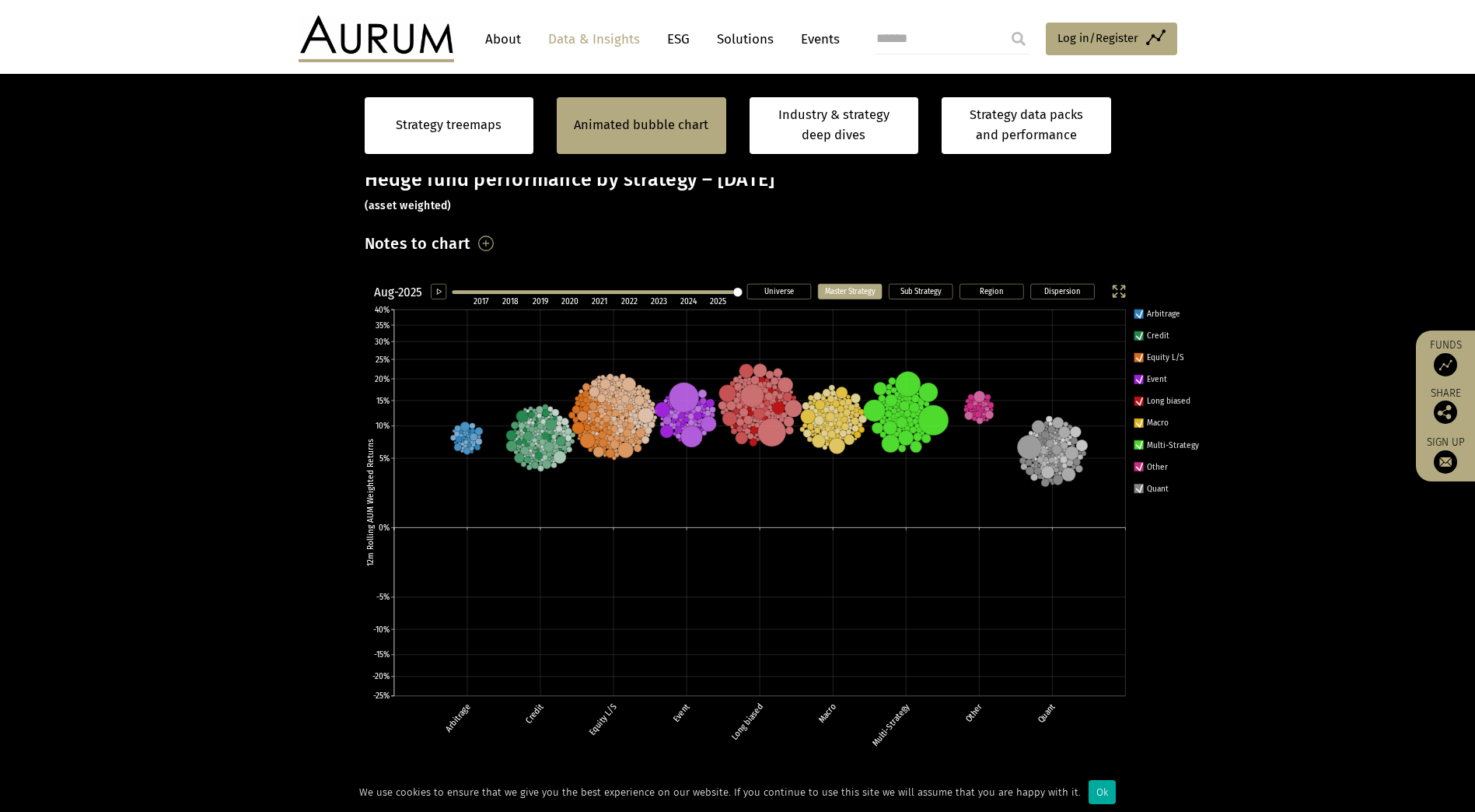
click at [785, 471] on icon at bounding box center [759, 503] width 732 height 387
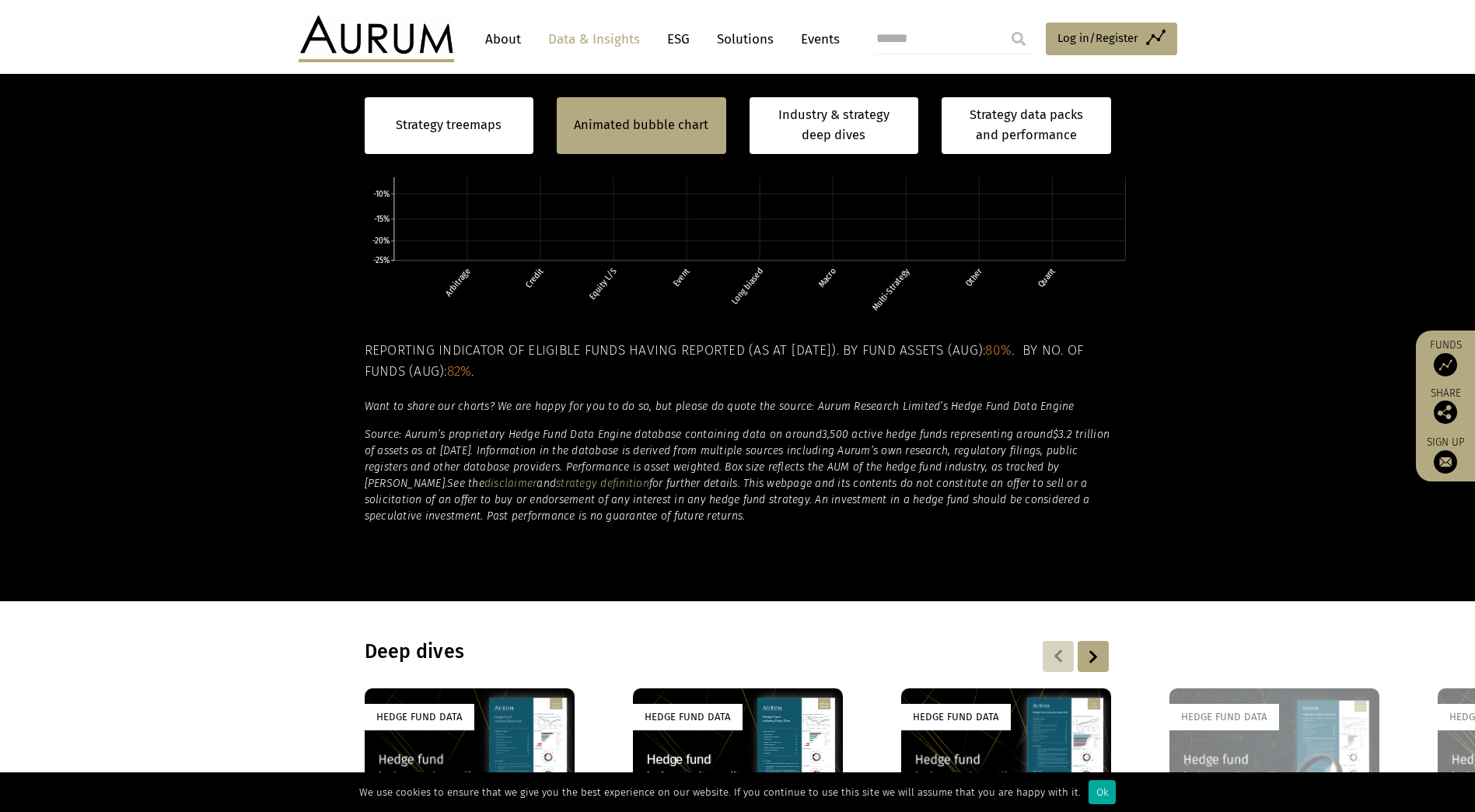
scroll to position [993, 0]
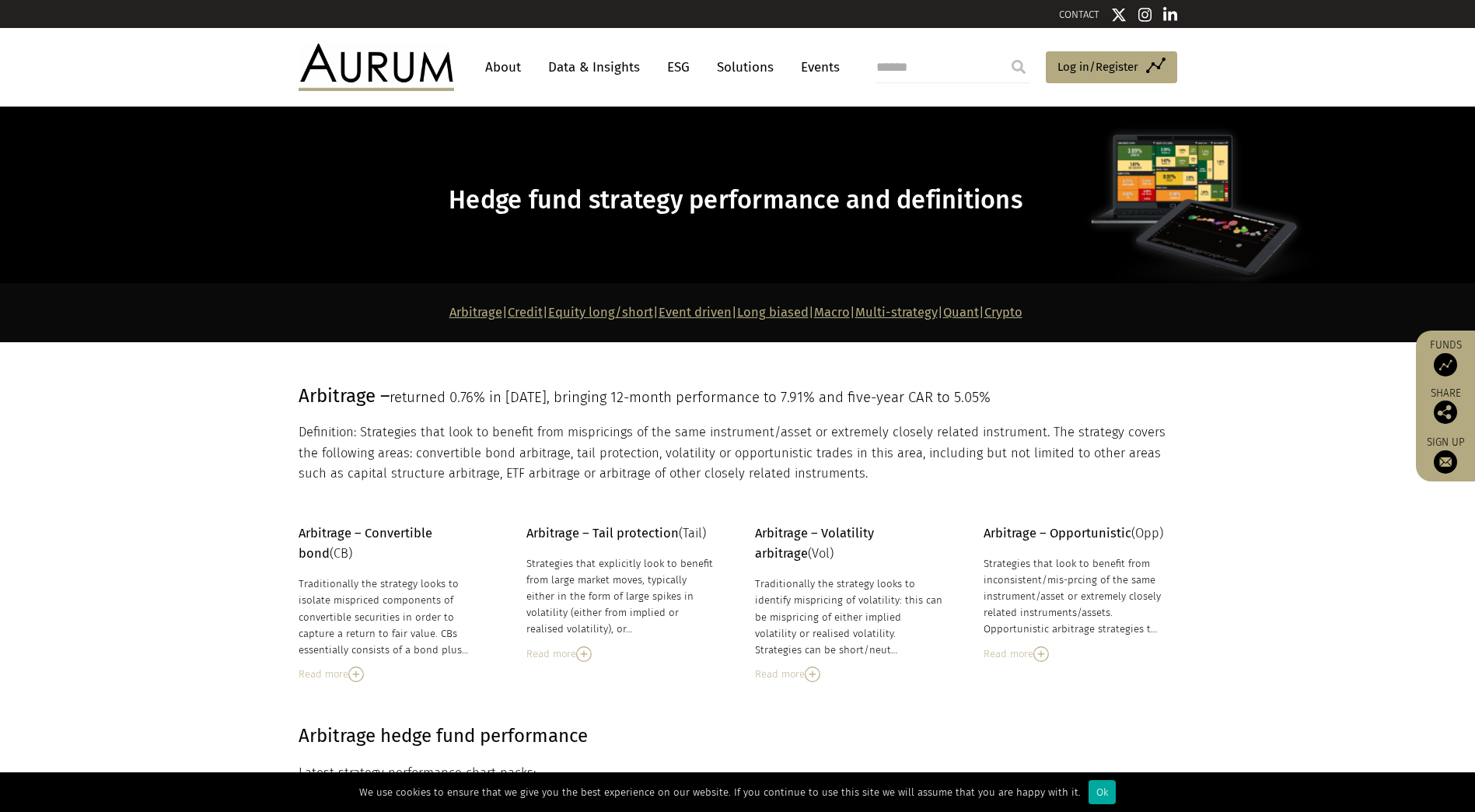
click at [834, 311] on link "Macro" at bounding box center [831, 313] width 36 height 15
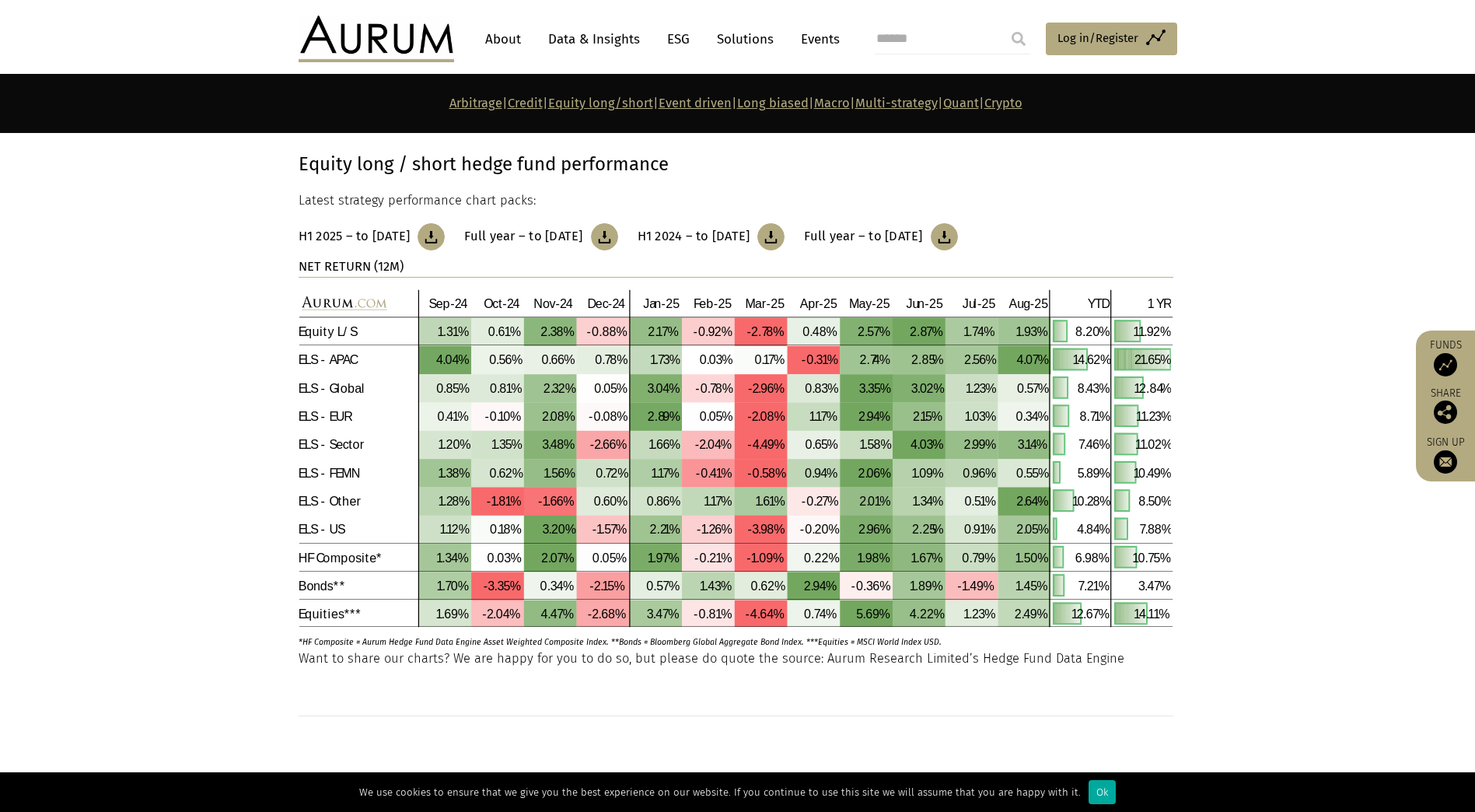
scroll to position [2716, 0]
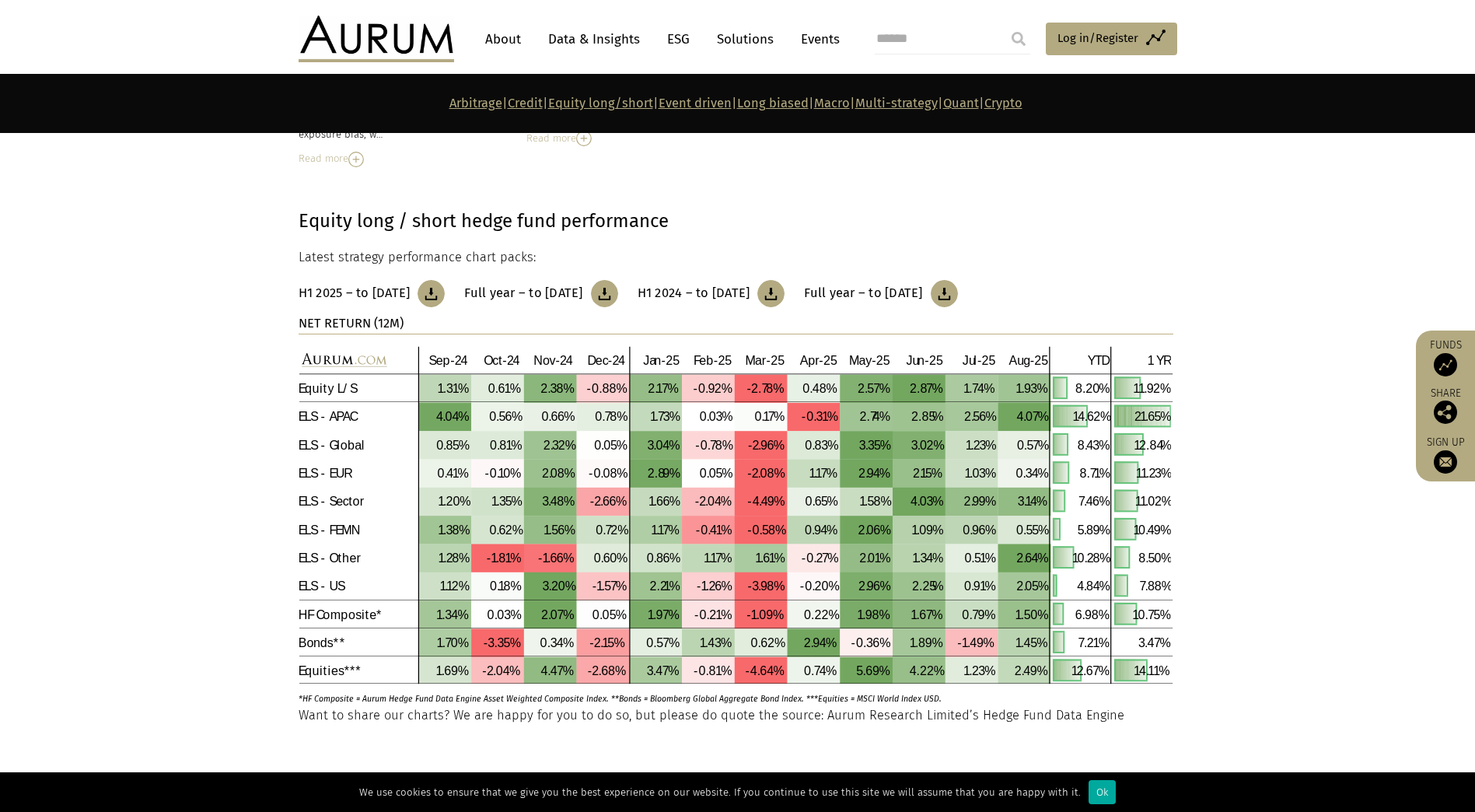
click at [445, 301] on img at bounding box center [432, 293] width 28 height 27
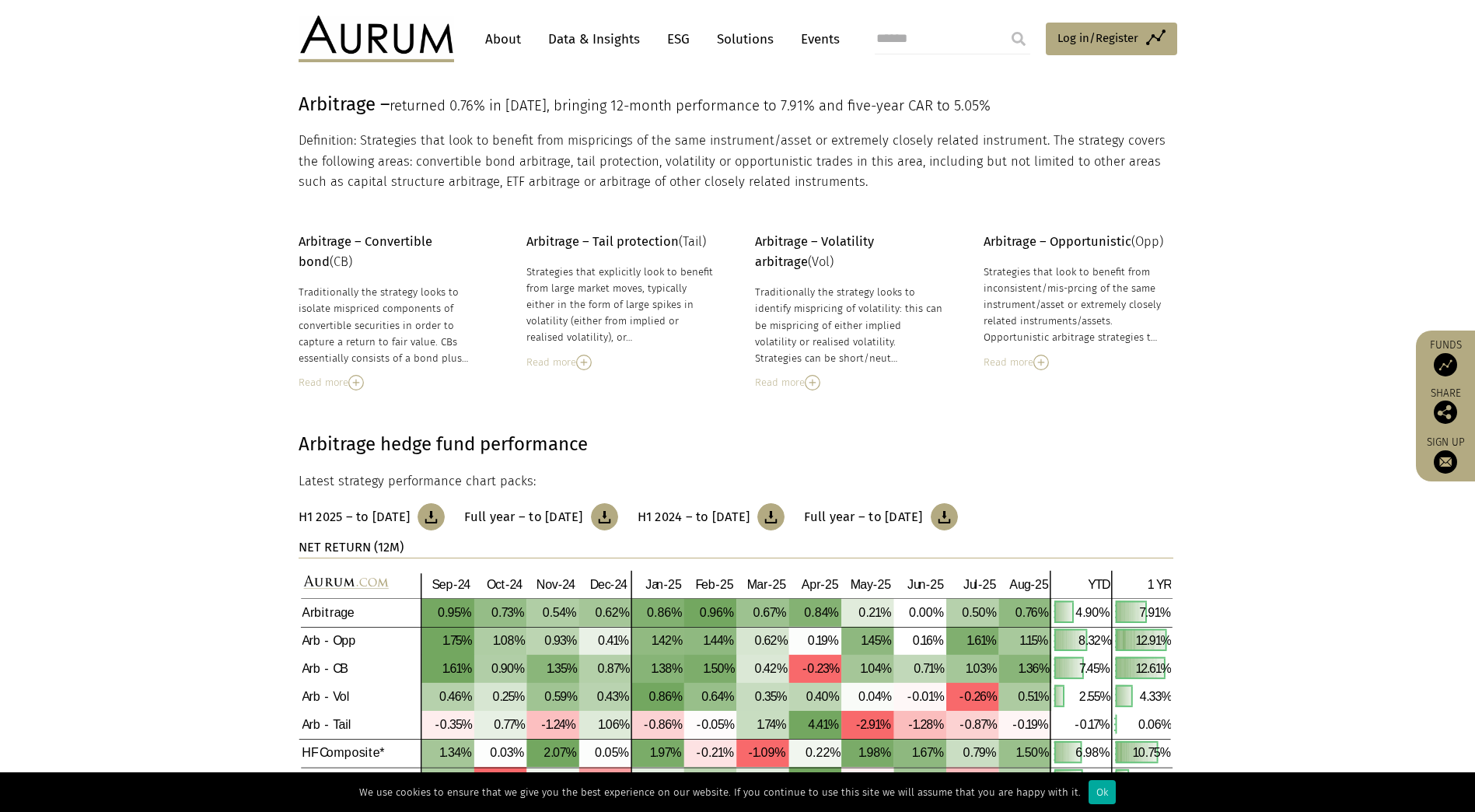
scroll to position [0, 0]
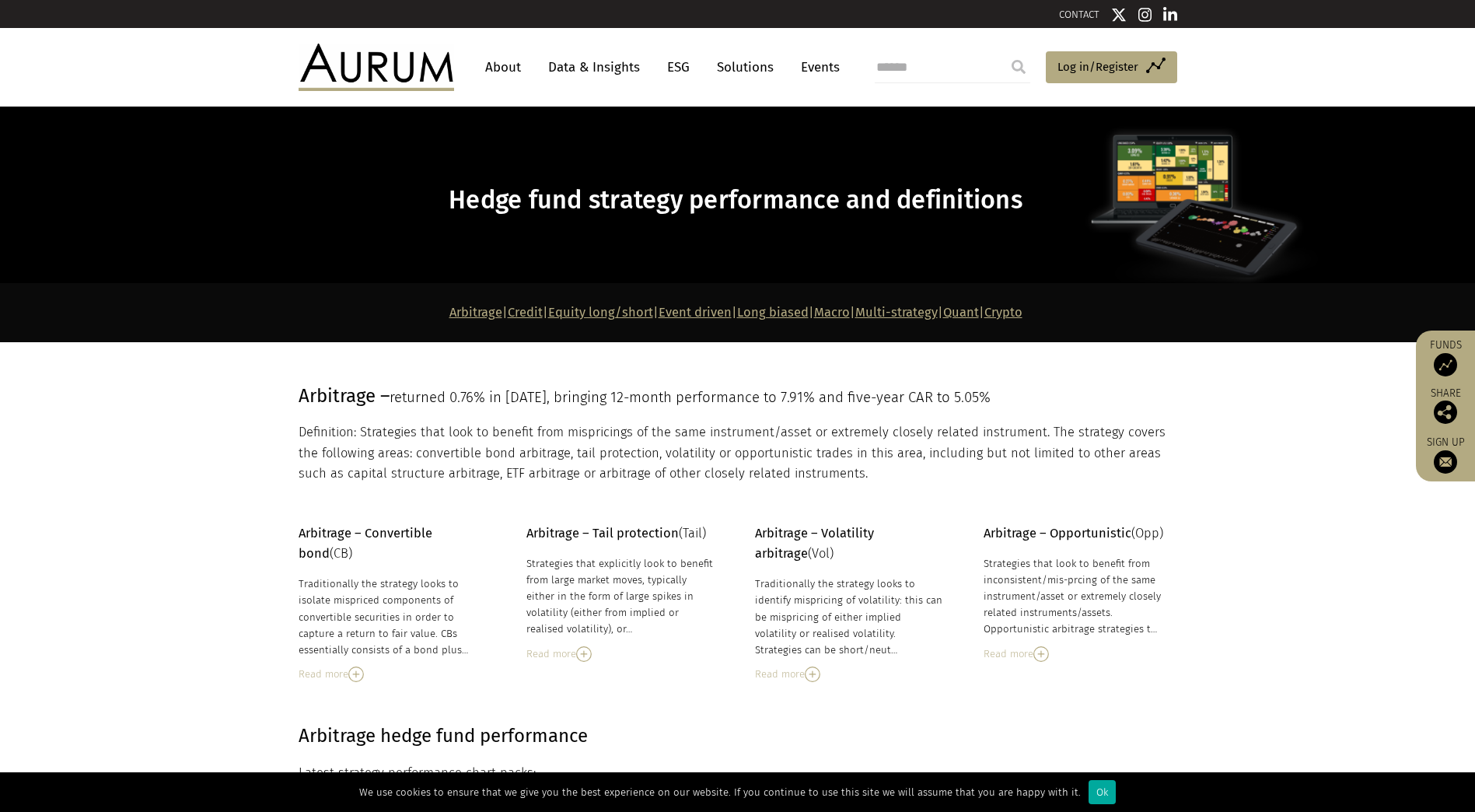
click at [592, 71] on link "Data & Insights" at bounding box center [594, 67] width 107 height 28
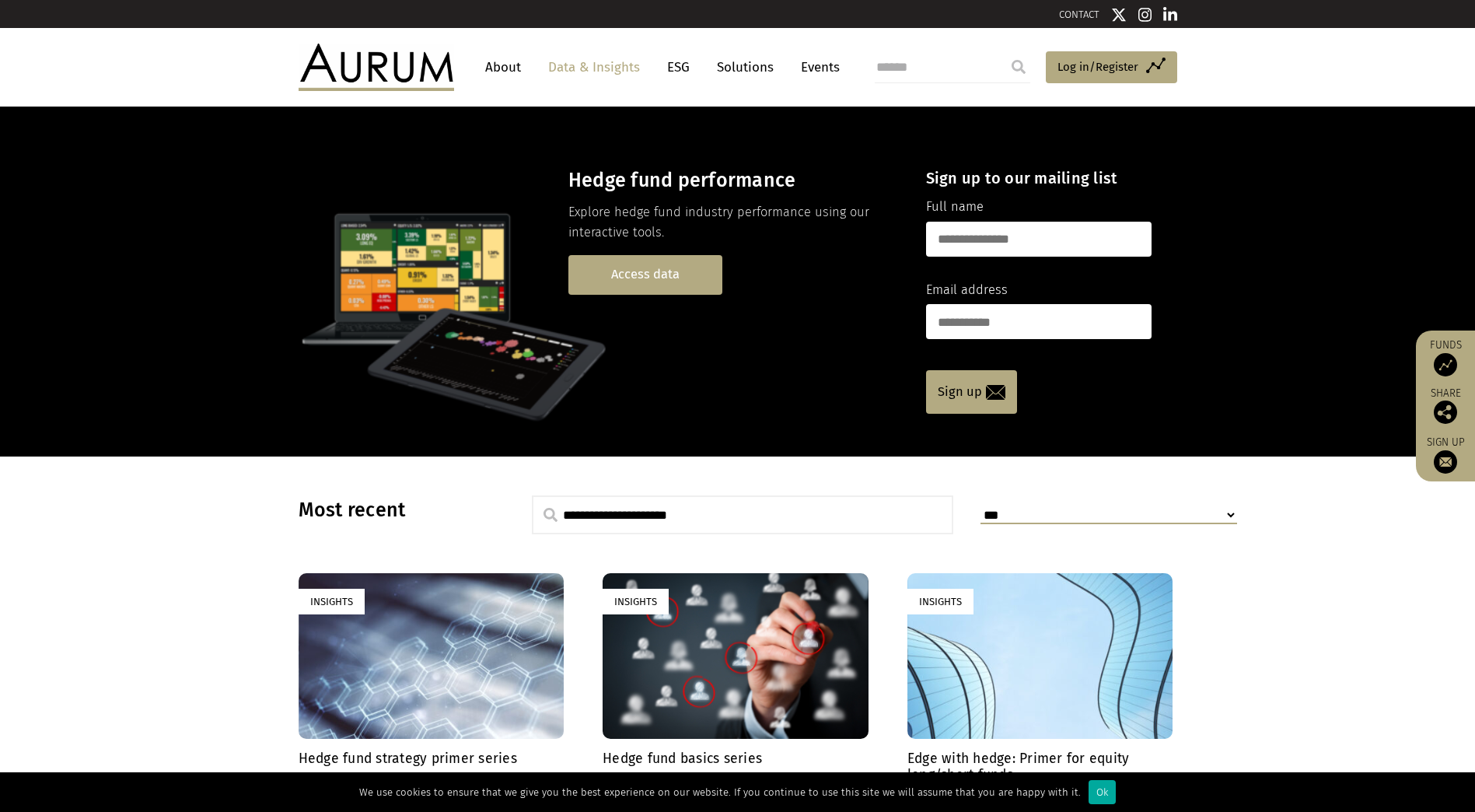
click at [683, 258] on link "Access data" at bounding box center [645, 274] width 154 height 39
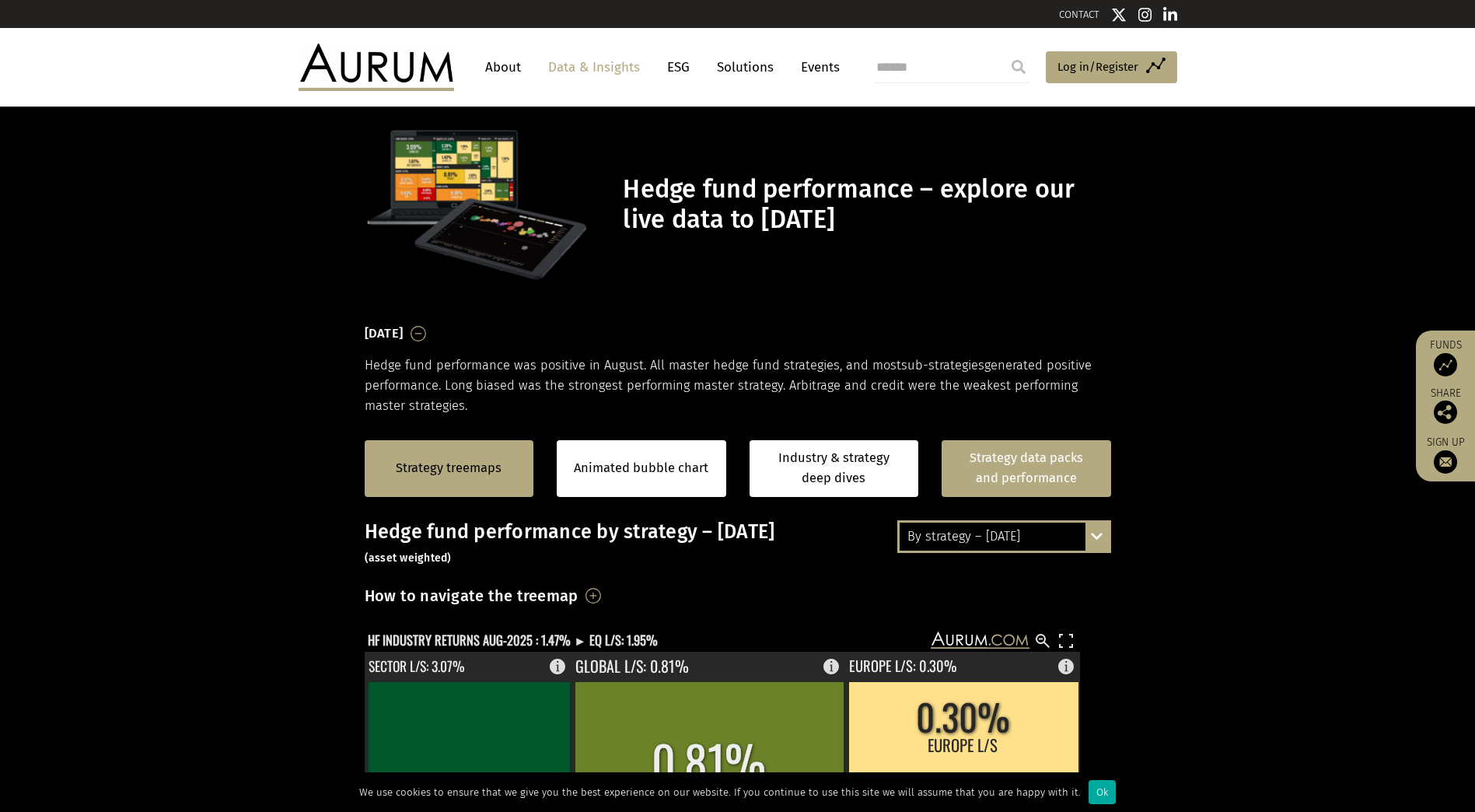
click at [1047, 443] on link "Strategy data packs and performance" at bounding box center [1026, 468] width 170 height 57
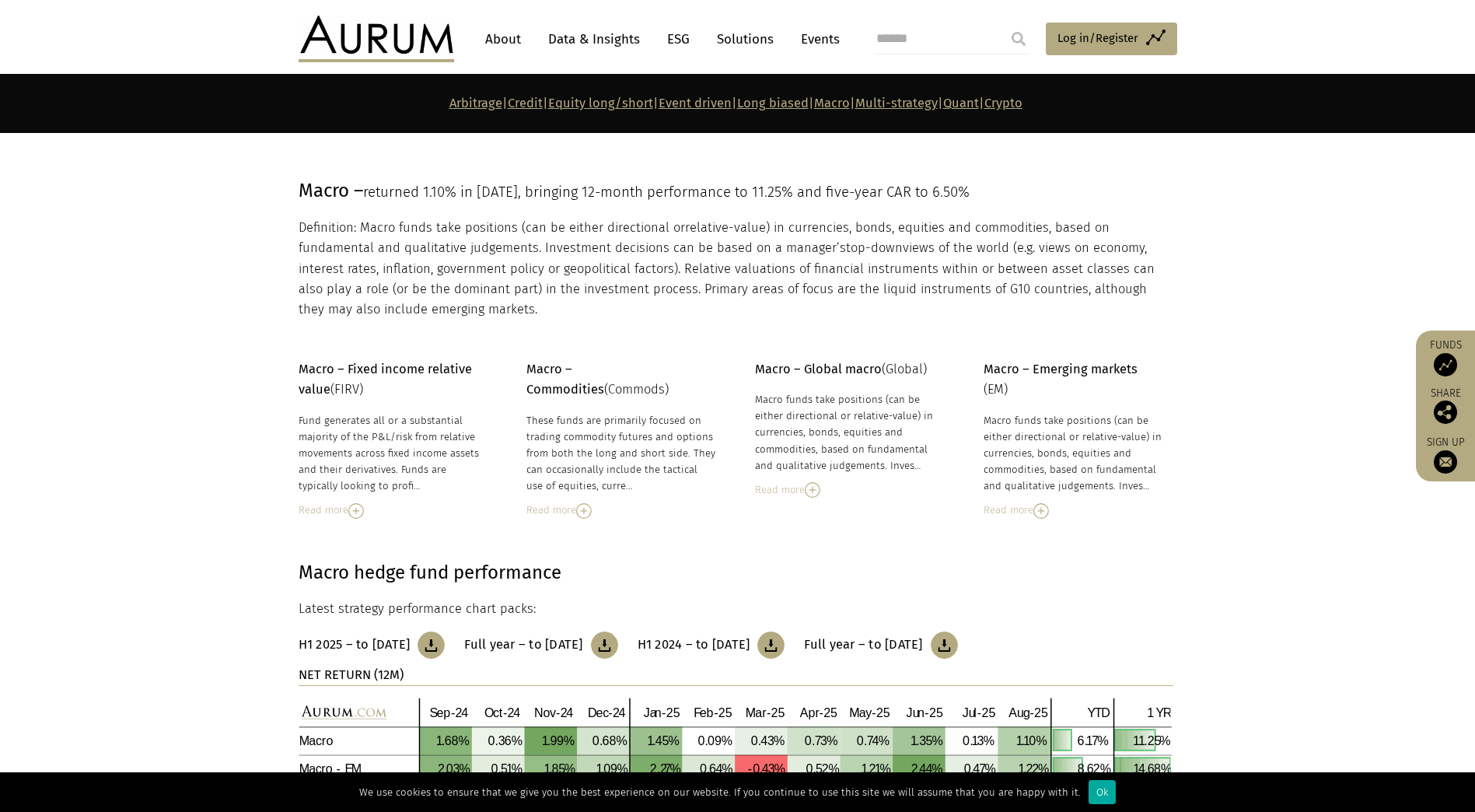
scroll to position [5086, 0]
click at [789, 492] on div "Read more" at bounding box center [850, 490] width 190 height 17
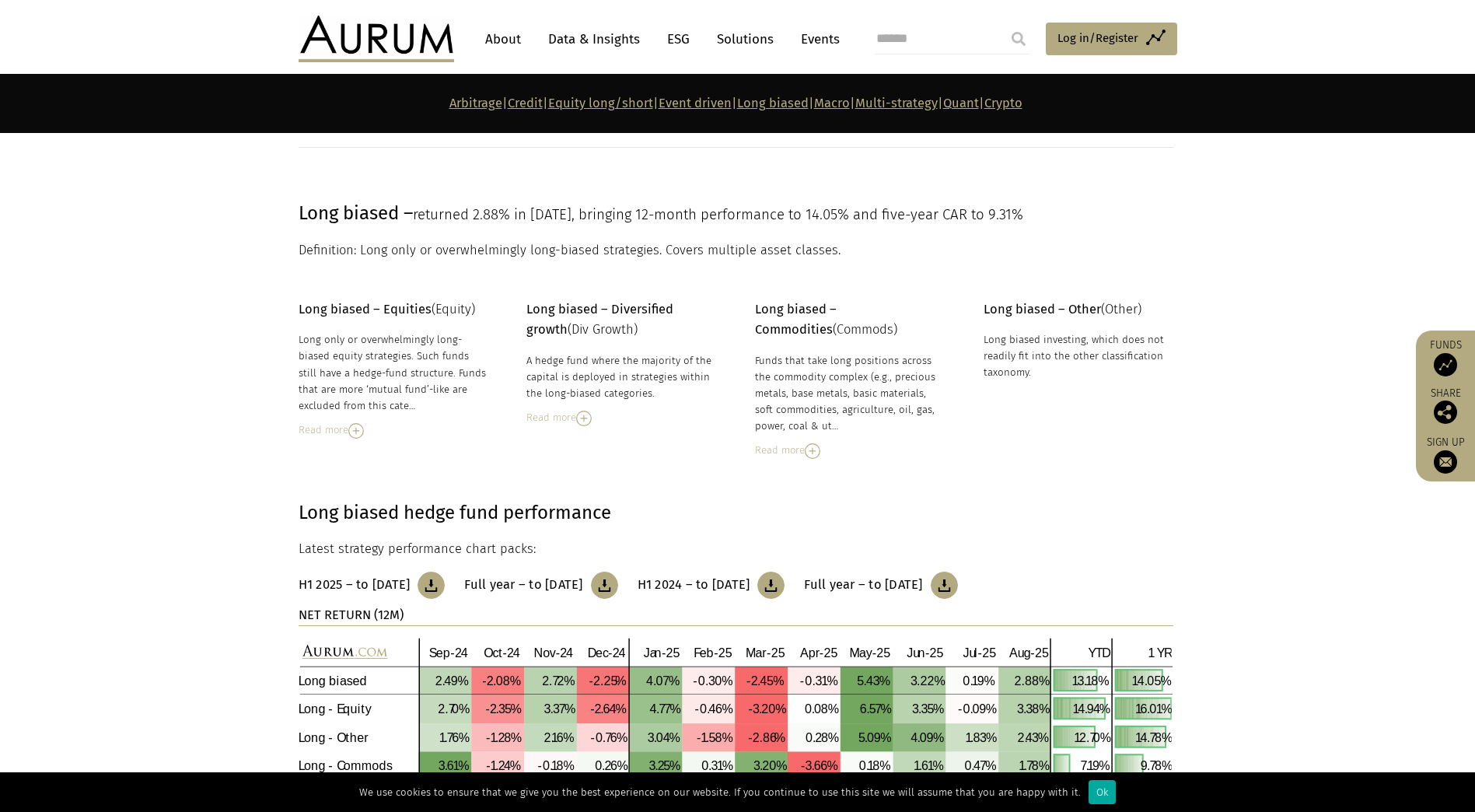
scroll to position [4167, 0]
